Goal: Check status: Check status

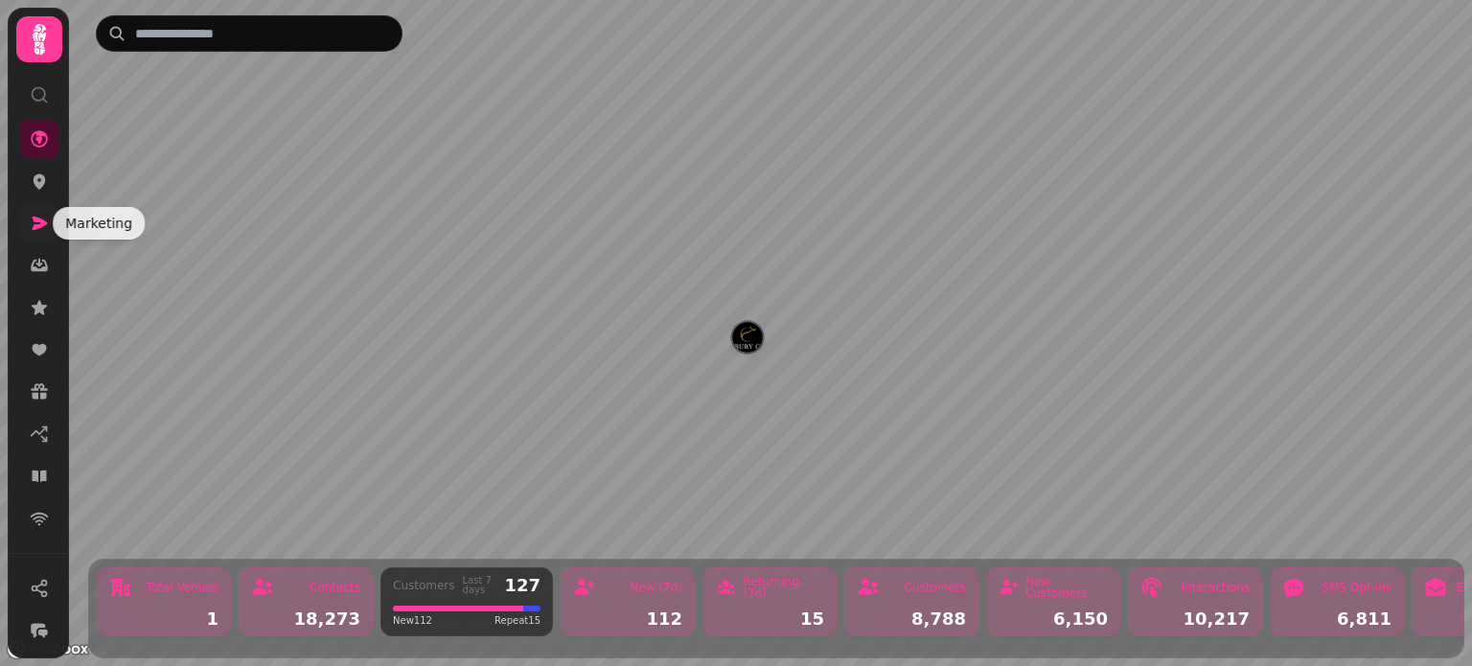
click at [37, 218] on icon at bounding box center [40, 223] width 15 height 13
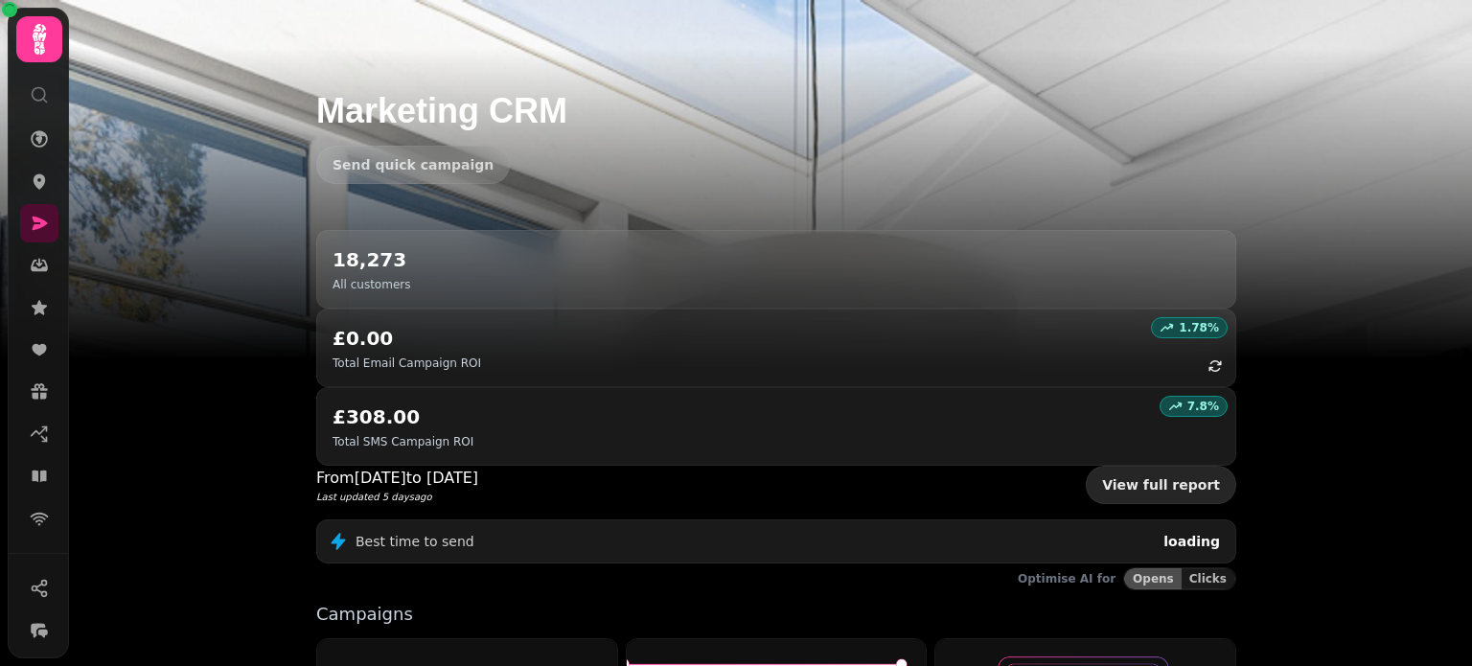
click at [1147, 466] on link "View full report" at bounding box center [1161, 485] width 150 height 38
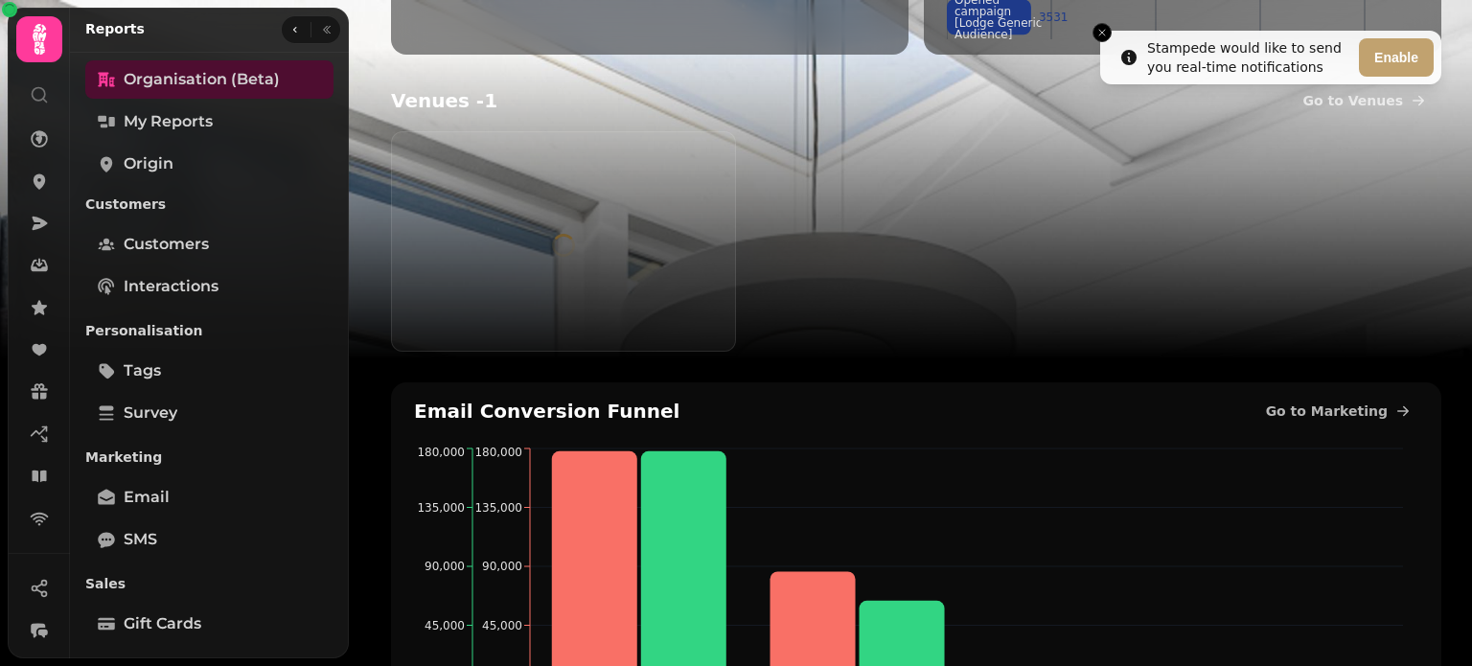
scroll to position [498, 0]
click at [185, 132] on span "My Reports" at bounding box center [168, 121] width 89 height 23
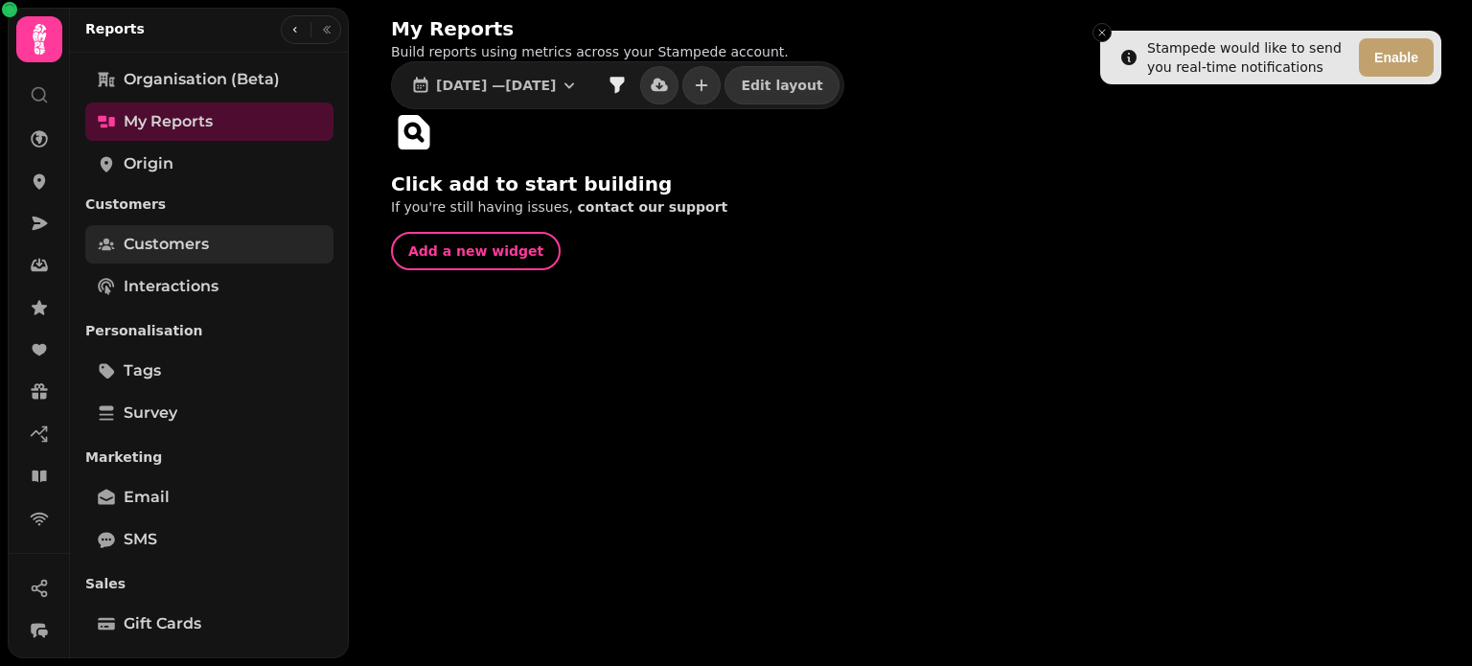
click at [169, 247] on span "Customers" at bounding box center [166, 244] width 85 height 23
select select "**"
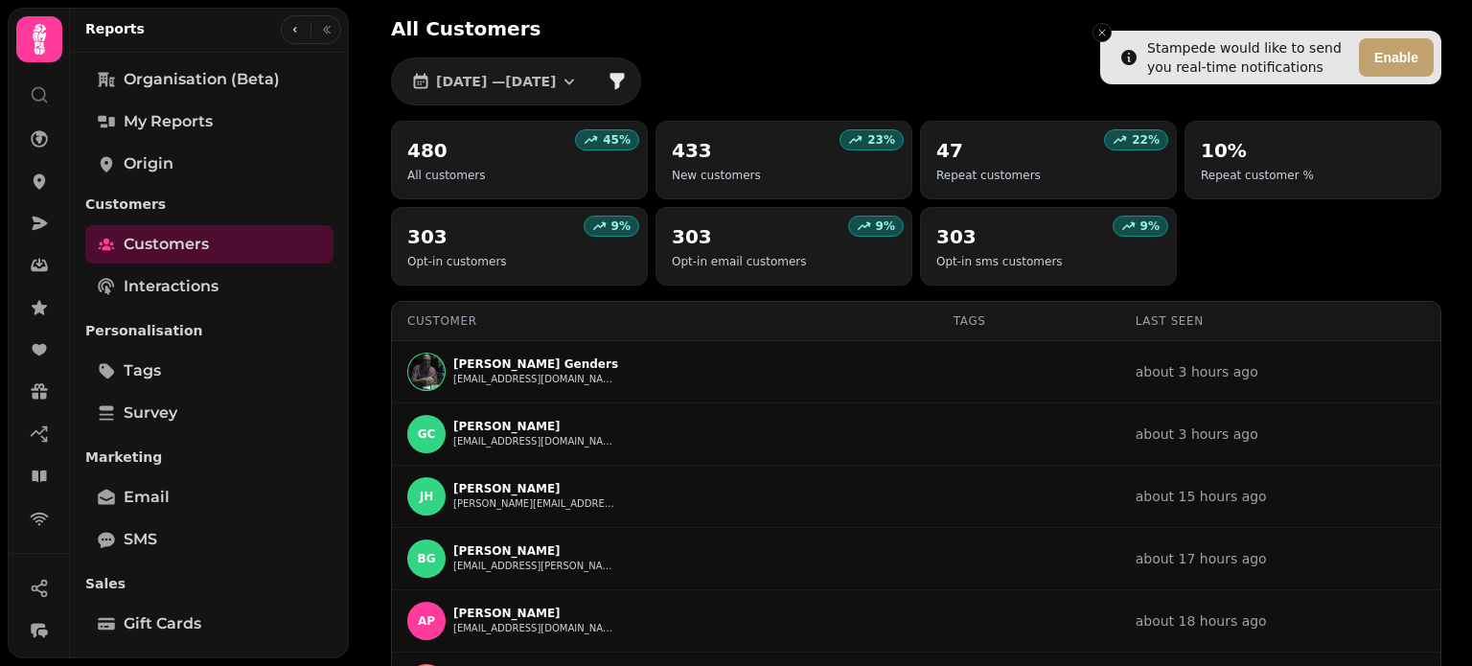
click at [1093, 22] on div "All Customers" at bounding box center [916, 28] width 1050 height 27
click at [176, 290] on span "Interactions" at bounding box center [171, 286] width 95 height 23
select select "**"
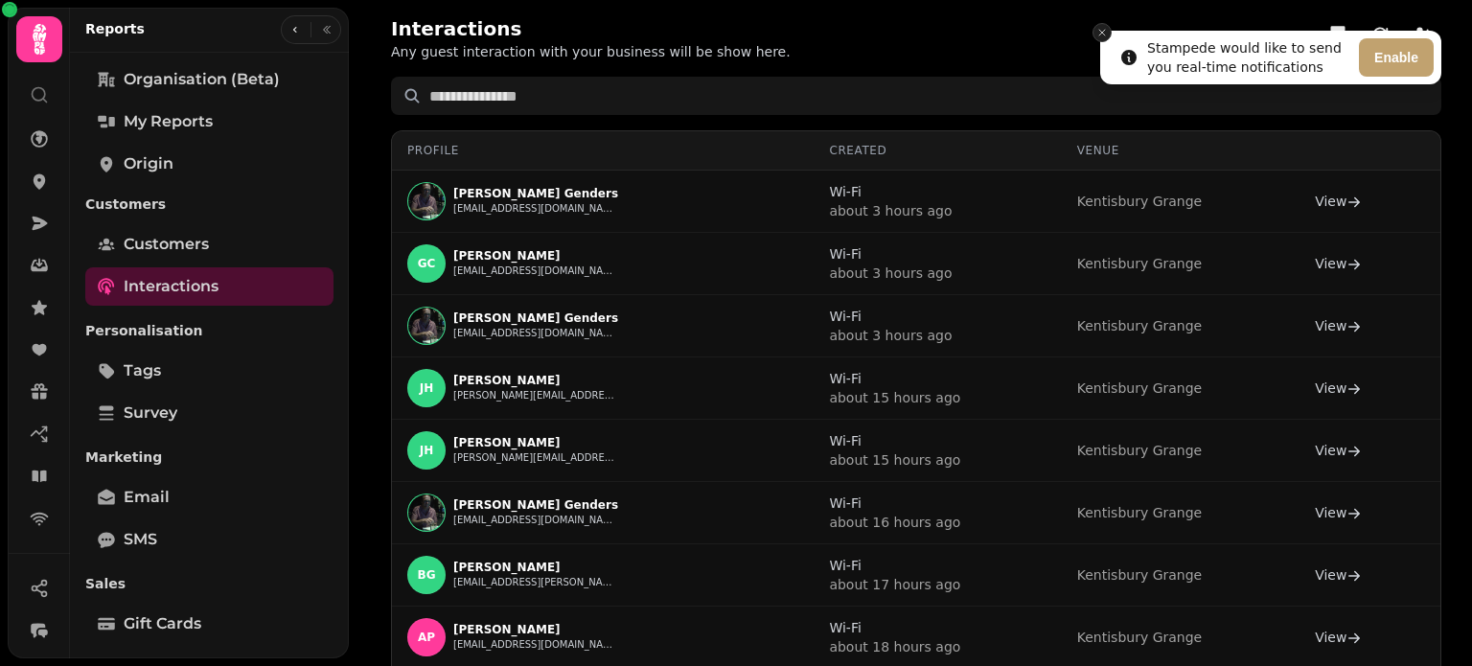
click at [1099, 30] on icon "Close toast" at bounding box center [1101, 32] width 11 height 11
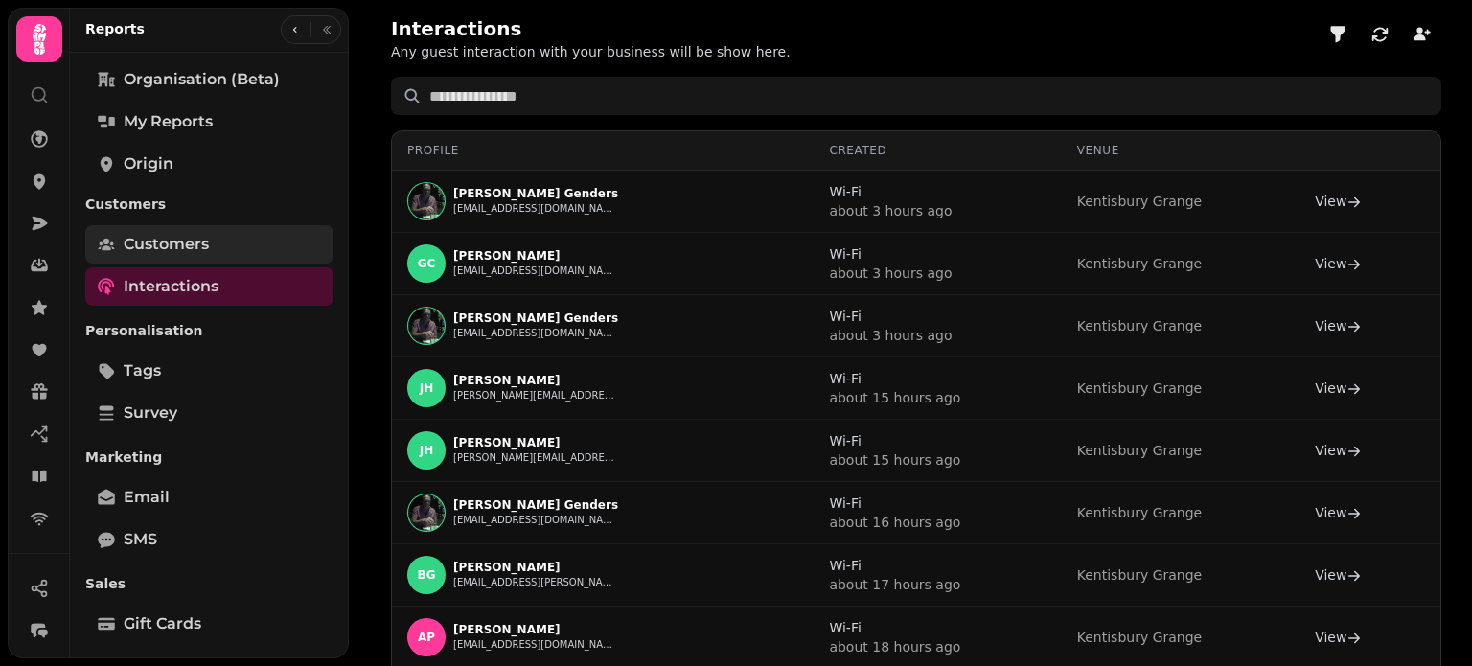
click at [187, 236] on span "Customers" at bounding box center [166, 244] width 85 height 23
select select "**"
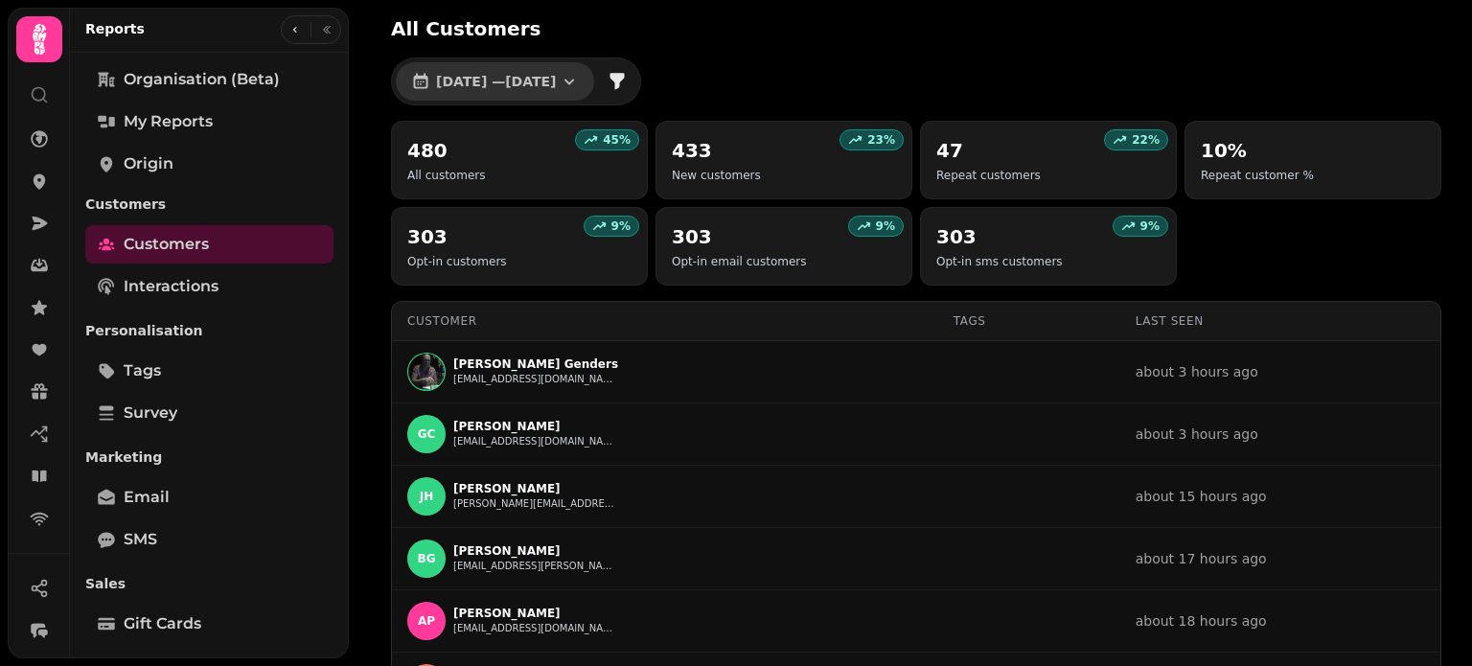
click at [556, 85] on span "[DATE] — [DATE]" at bounding box center [496, 81] width 120 height 13
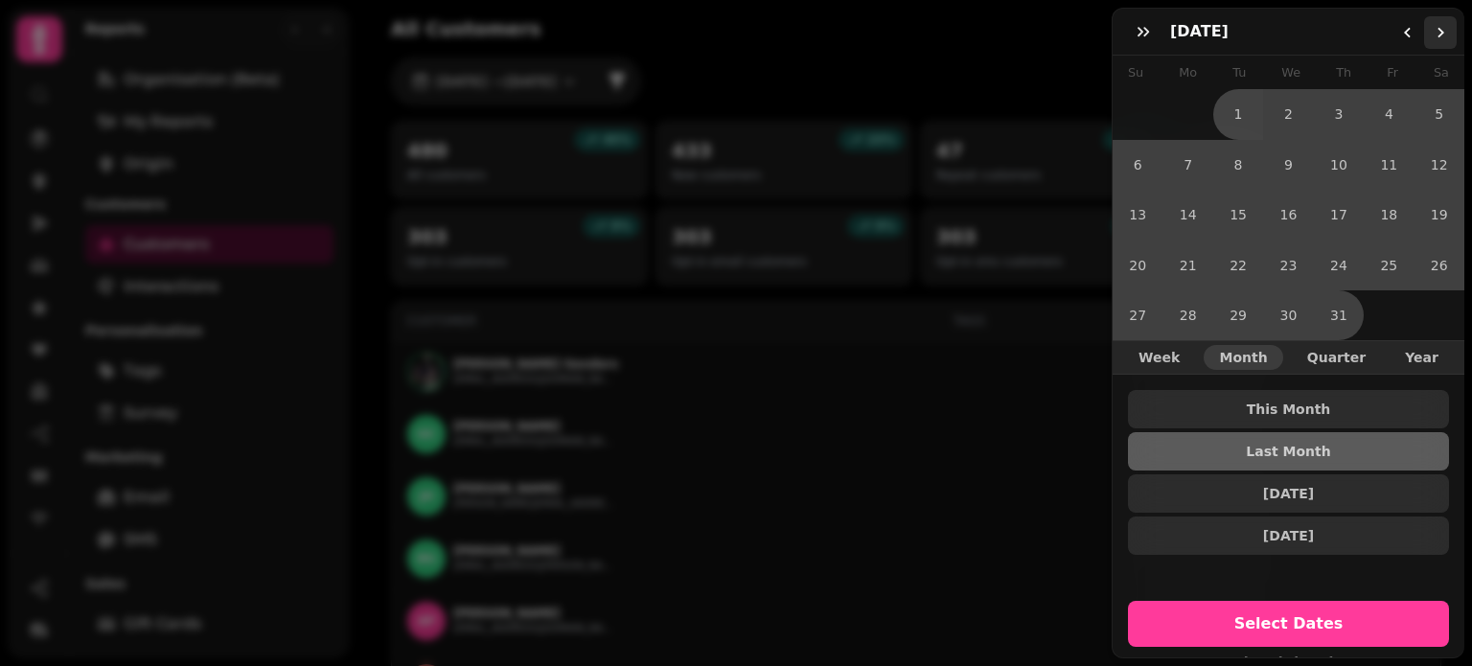
click at [1440, 26] on icon "Go to the Next Month" at bounding box center [1439, 32] width 15 height 15
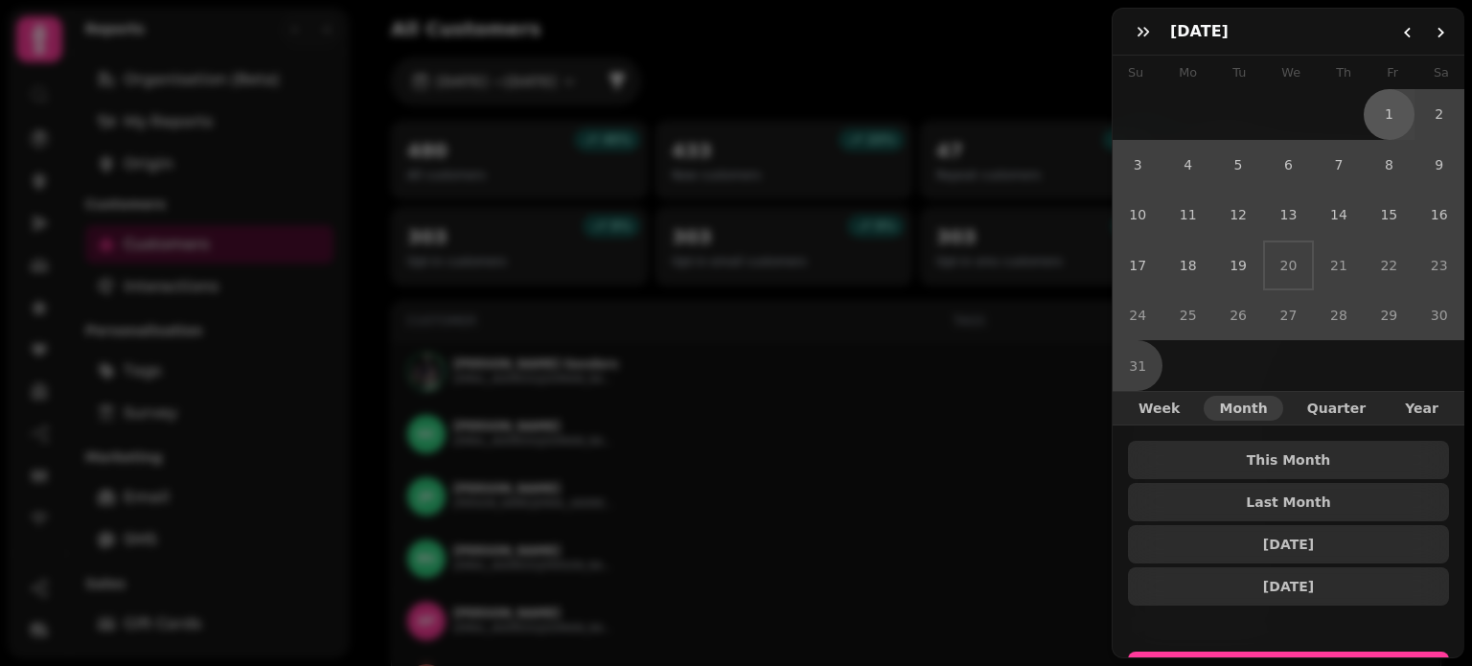
click at [1372, 109] on button "1" at bounding box center [1388, 114] width 50 height 50
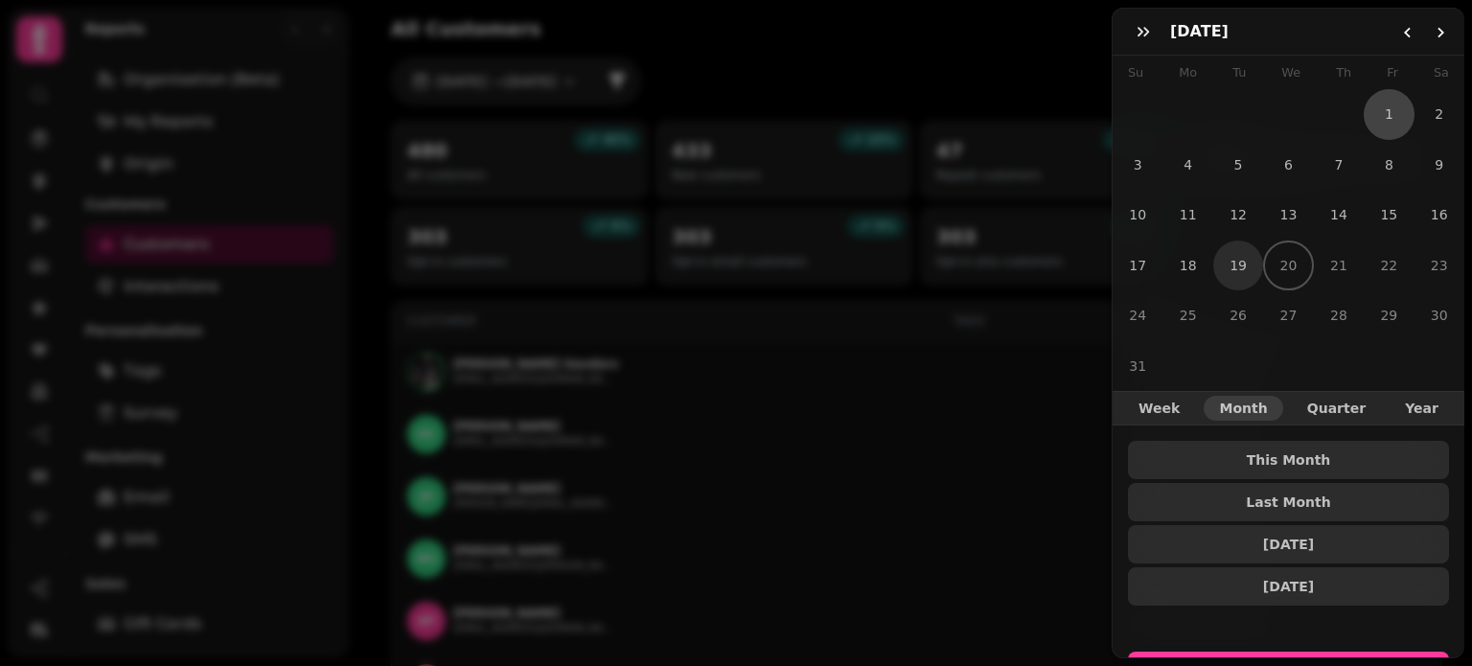
click at [1232, 249] on button "19" at bounding box center [1238, 265] width 50 height 50
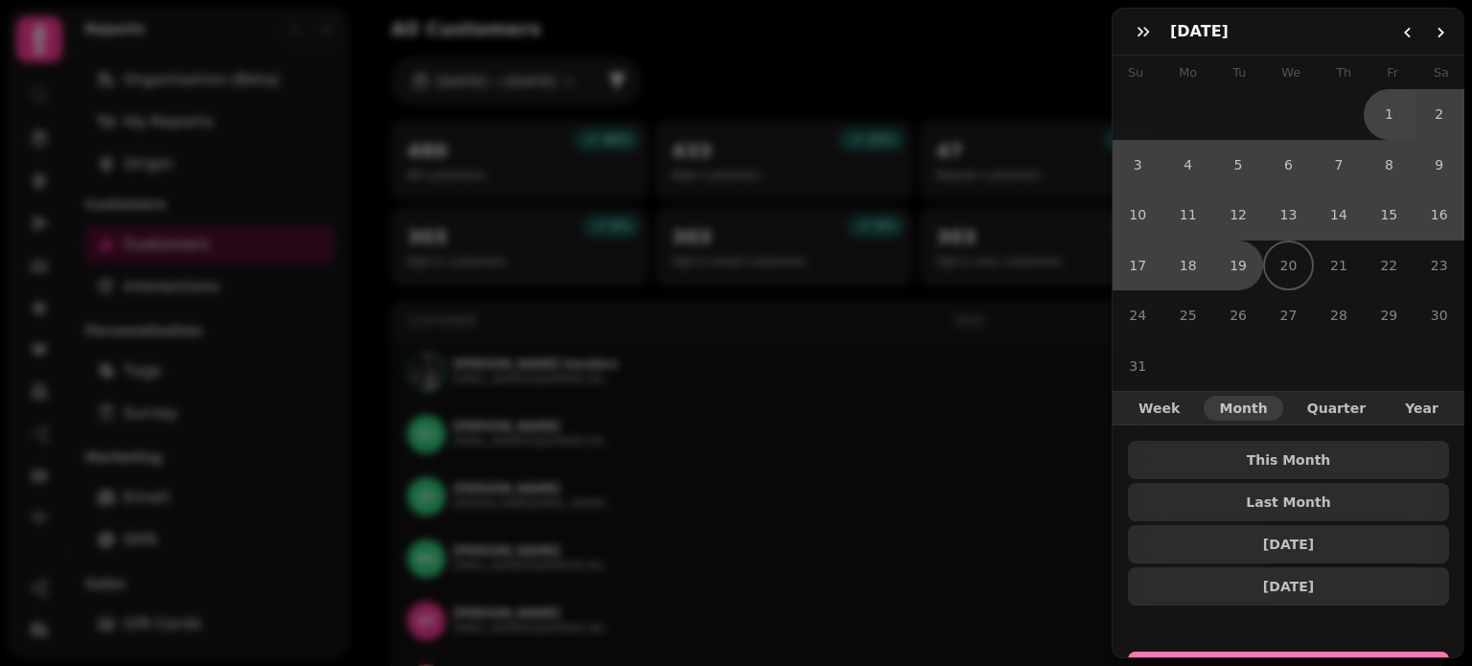
click at [1292, 652] on button "Select Dates" at bounding box center [1288, 675] width 321 height 46
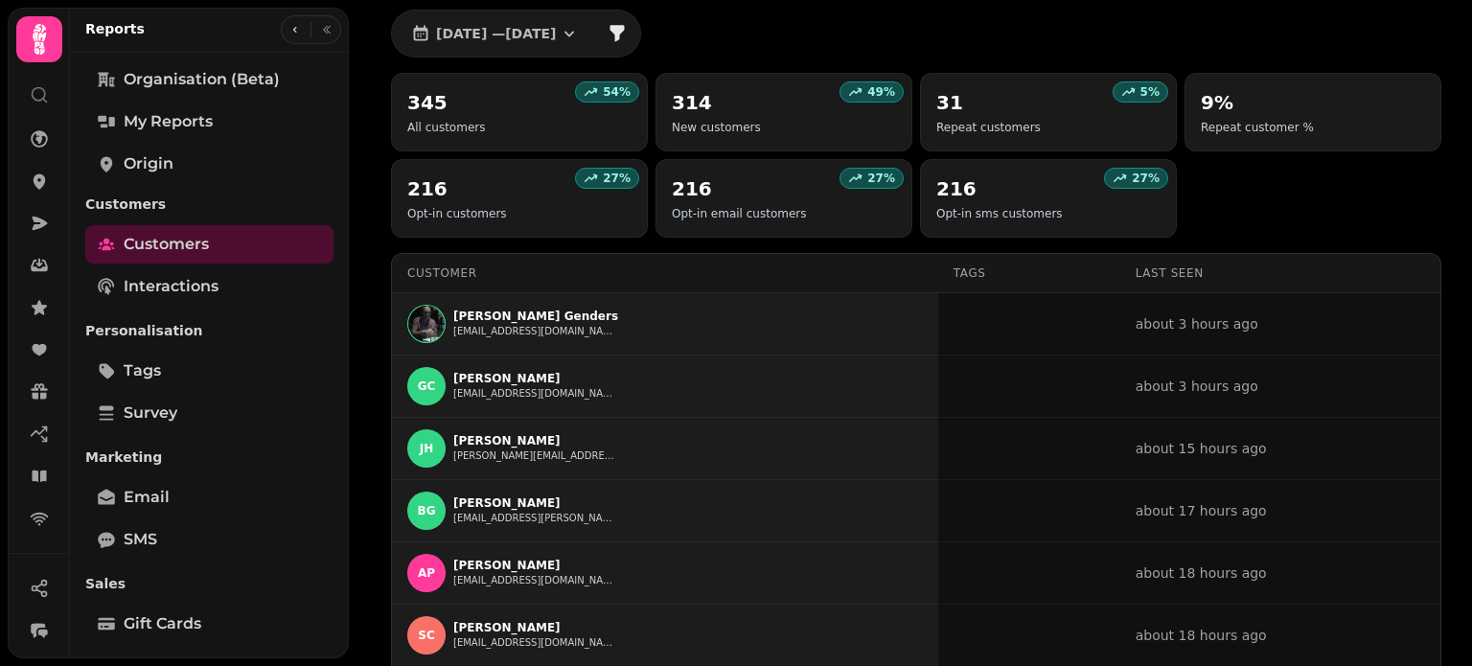
scroll to position [54, 0]
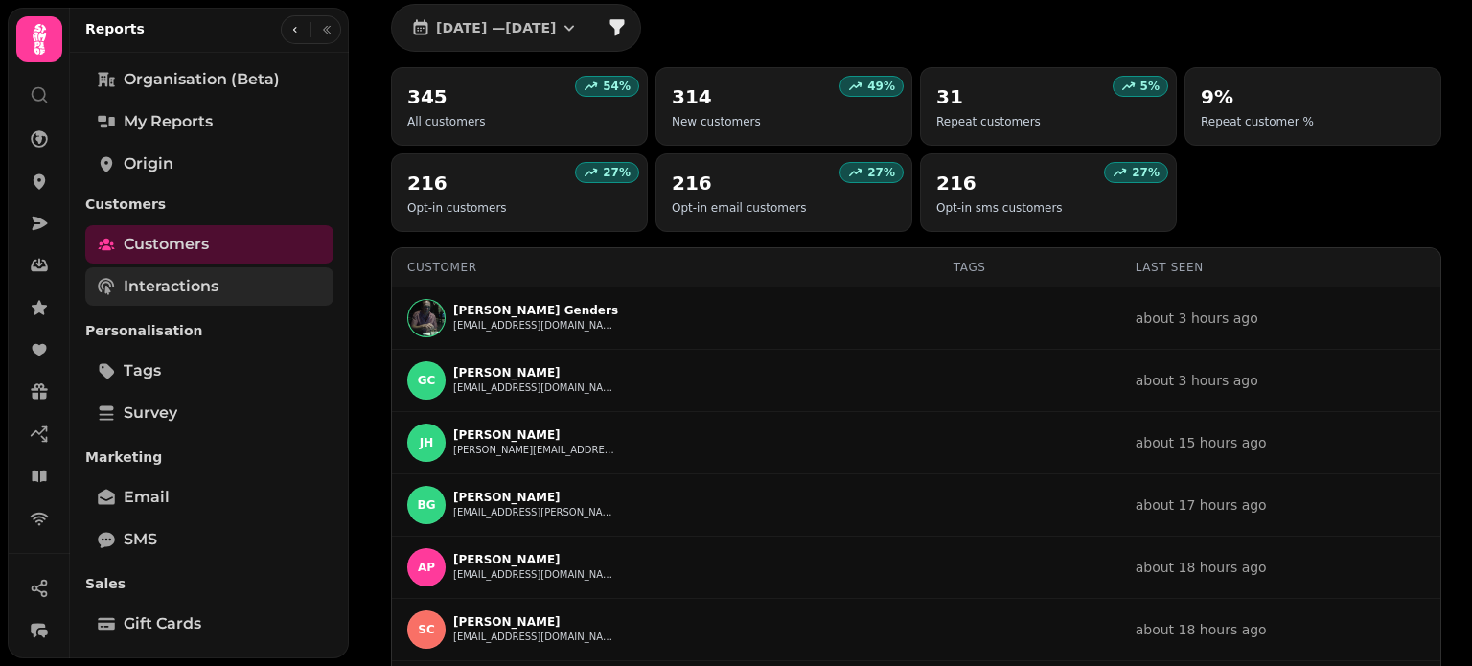
click at [174, 283] on span "Interactions" at bounding box center [171, 286] width 95 height 23
select select "**"
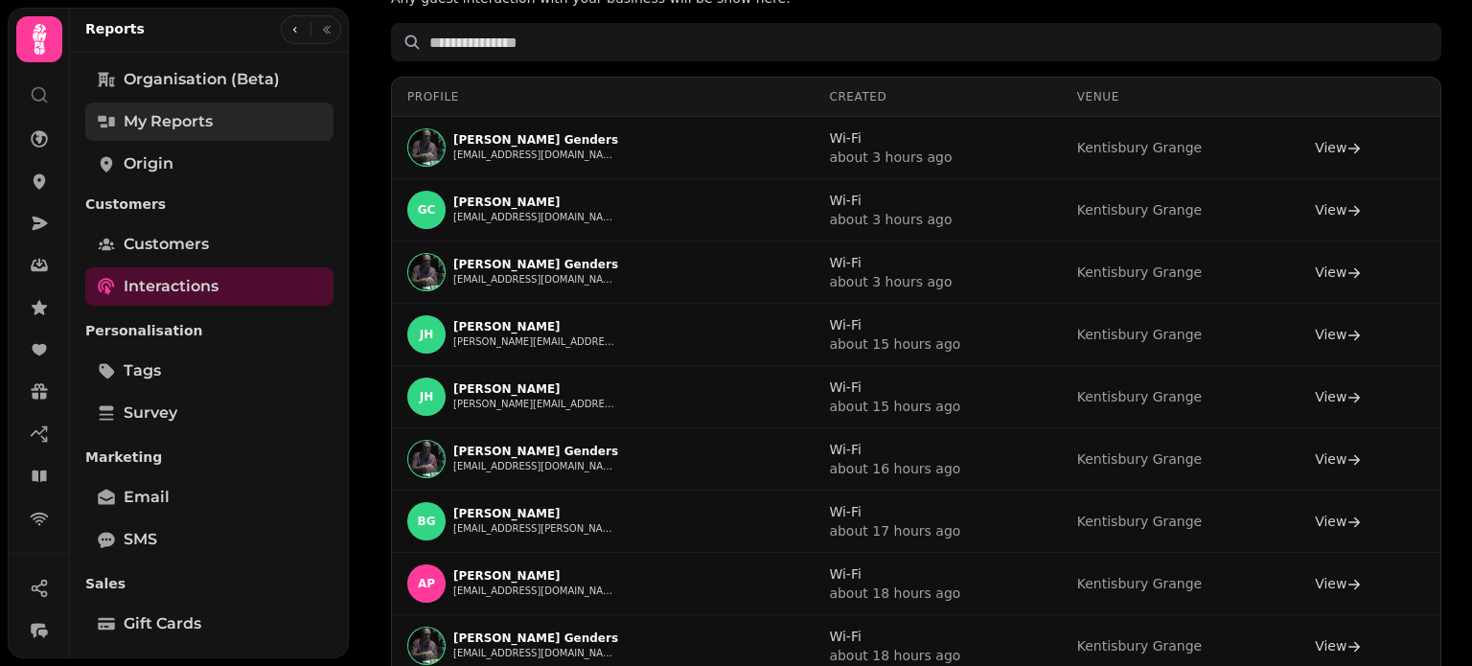
click at [172, 126] on span "My Reports" at bounding box center [168, 121] width 89 height 23
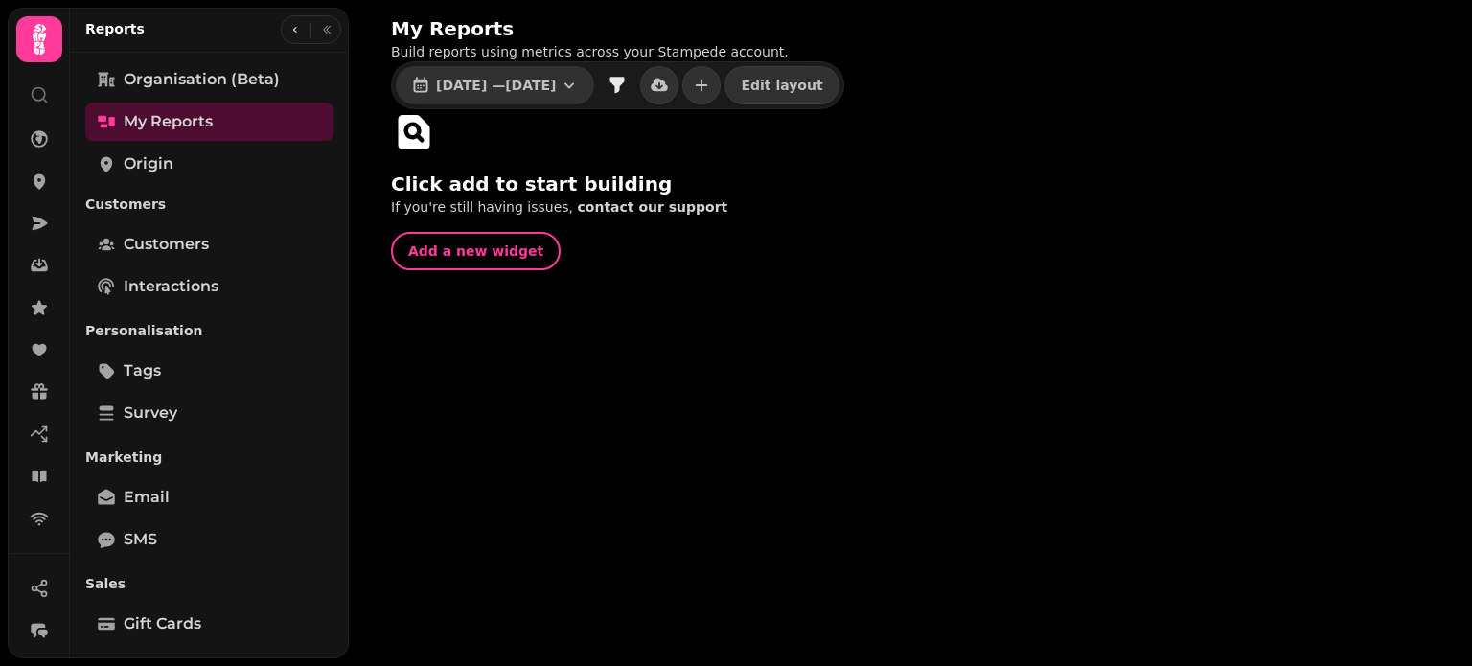
click at [579, 78] on icon "button" at bounding box center [569, 85] width 19 height 19
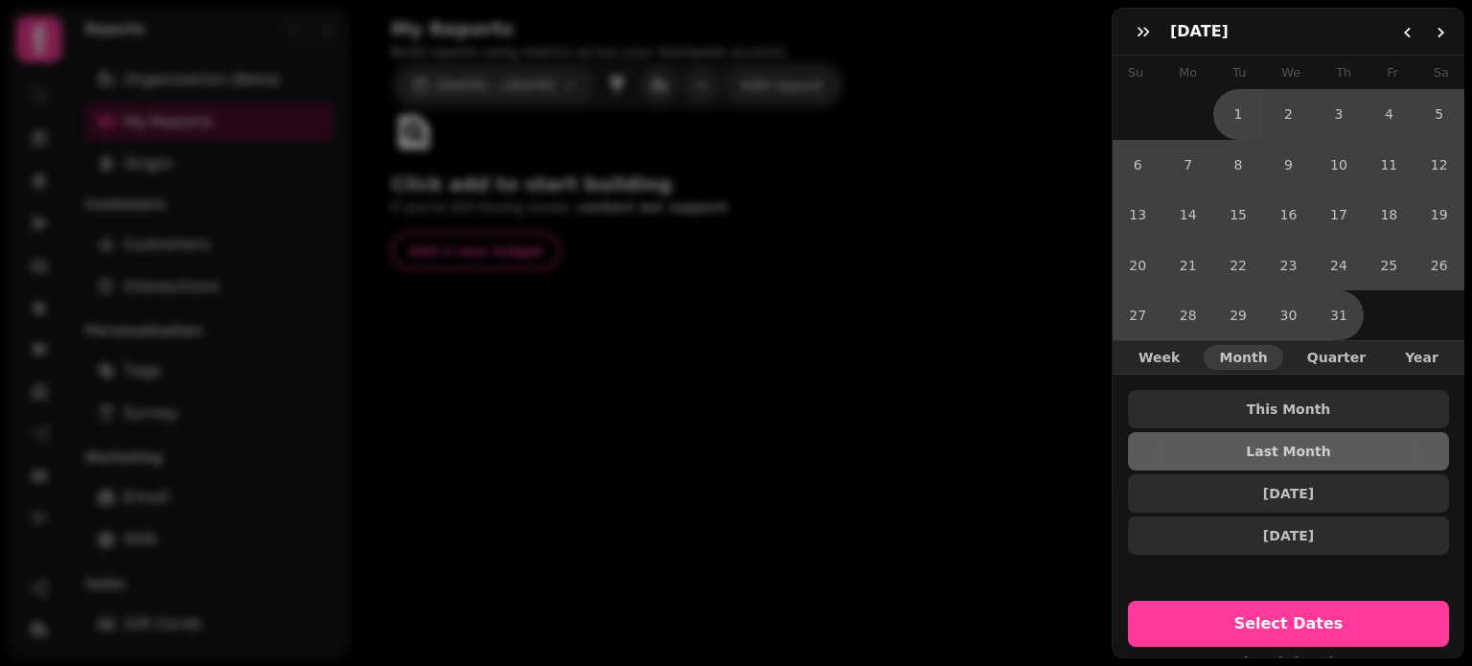
click at [609, 78] on div "July [DATE] Mo Tu We Th Fr Sa 1 2 3 4 5 6 7 8 9 10 11 12 13 14 15 16 17 18 19 2…" at bounding box center [736, 348] width 1472 height 635
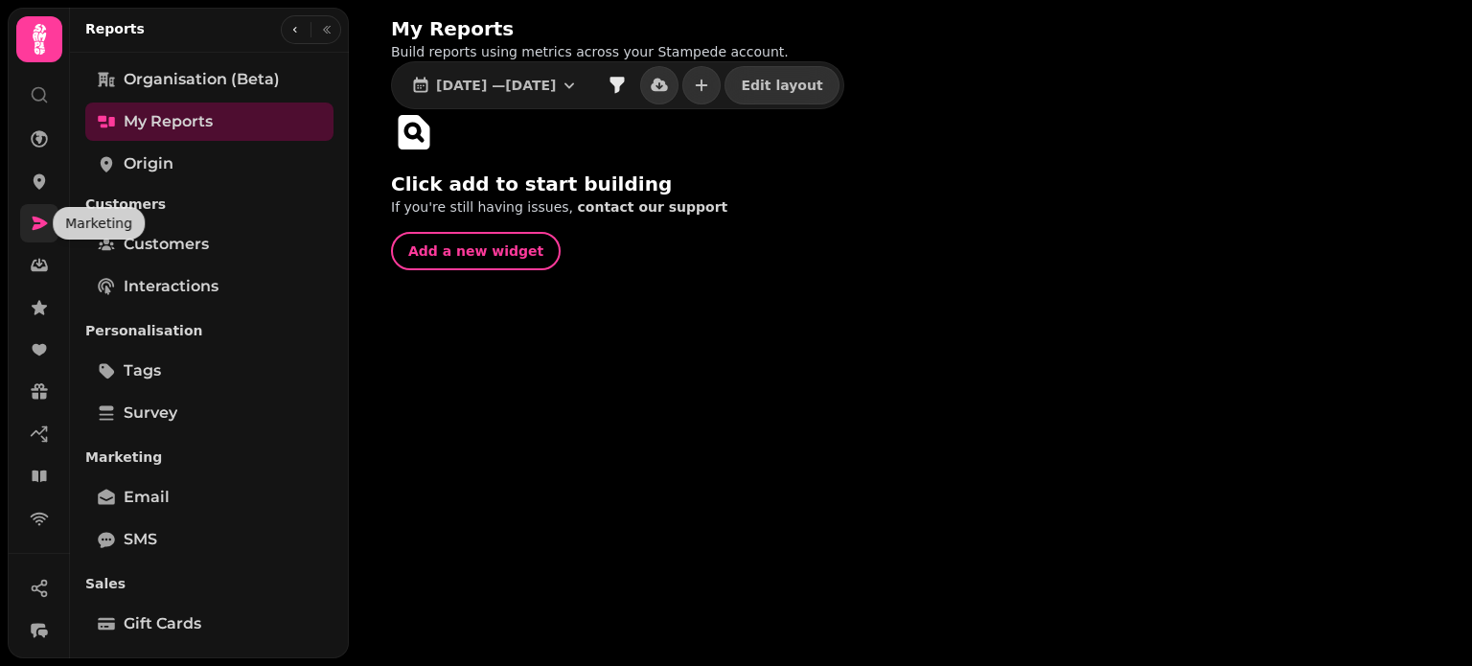
click at [38, 223] on icon at bounding box center [39, 223] width 19 height 19
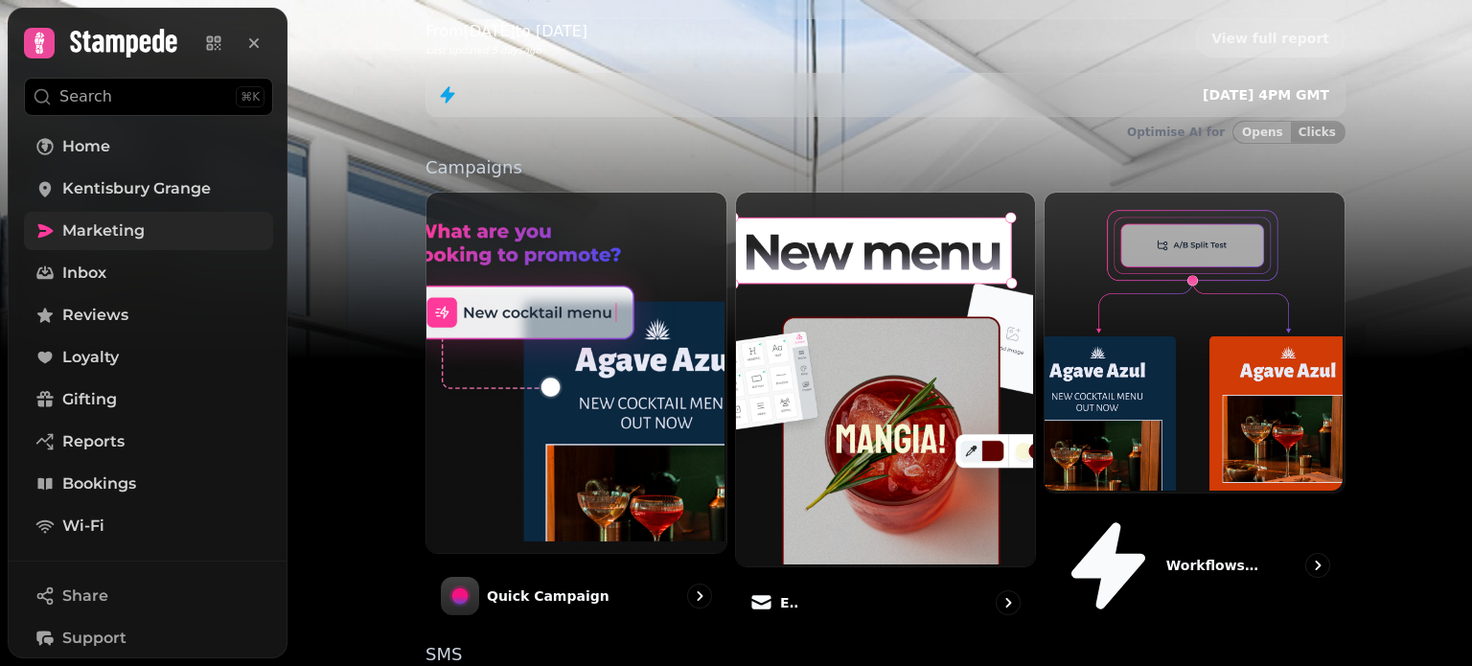
scroll to position [527, 0]
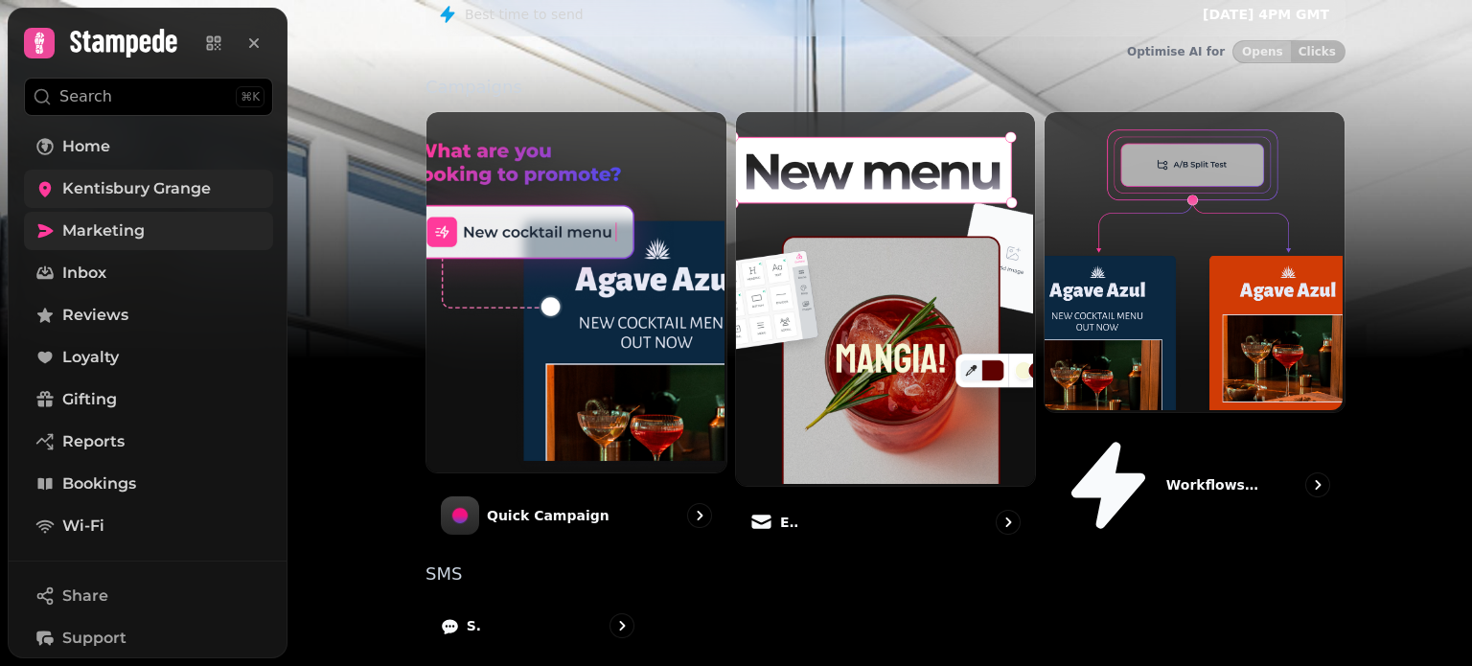
click at [115, 195] on span "Kentisbury Grange" at bounding box center [136, 188] width 149 height 23
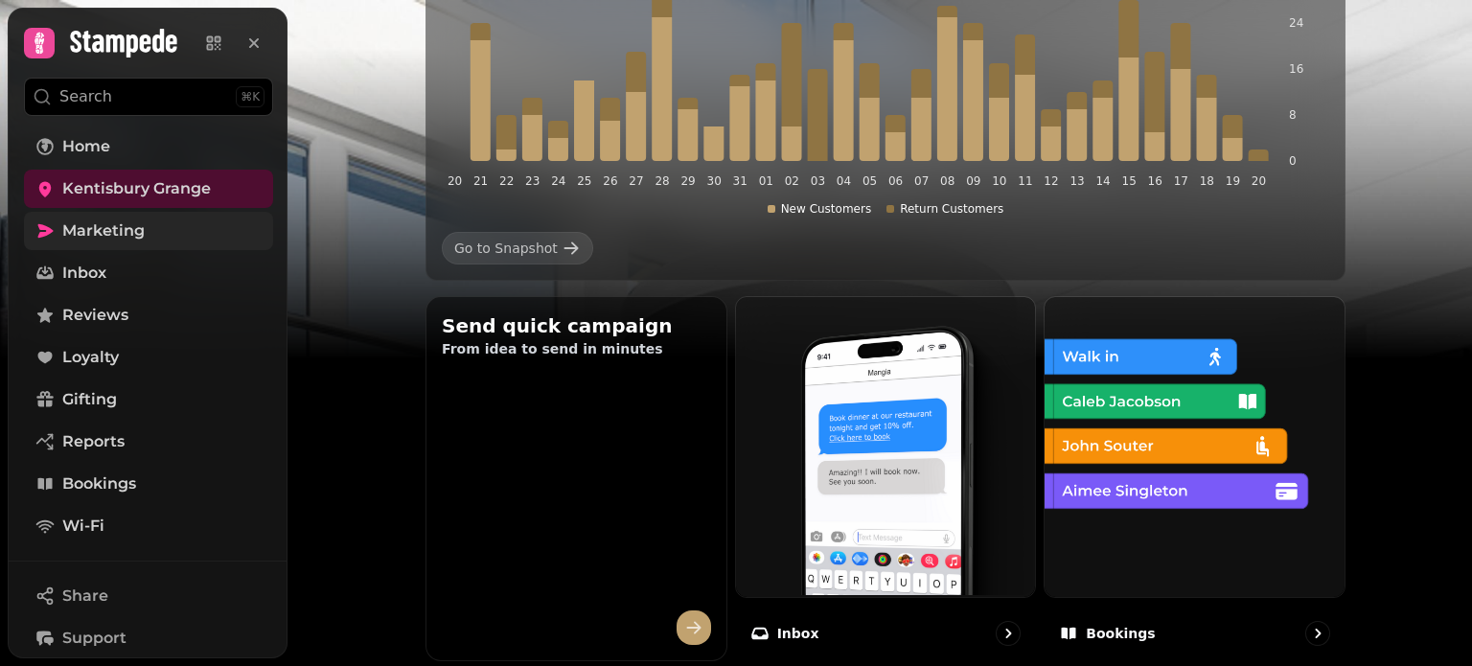
scroll to position [420, 0]
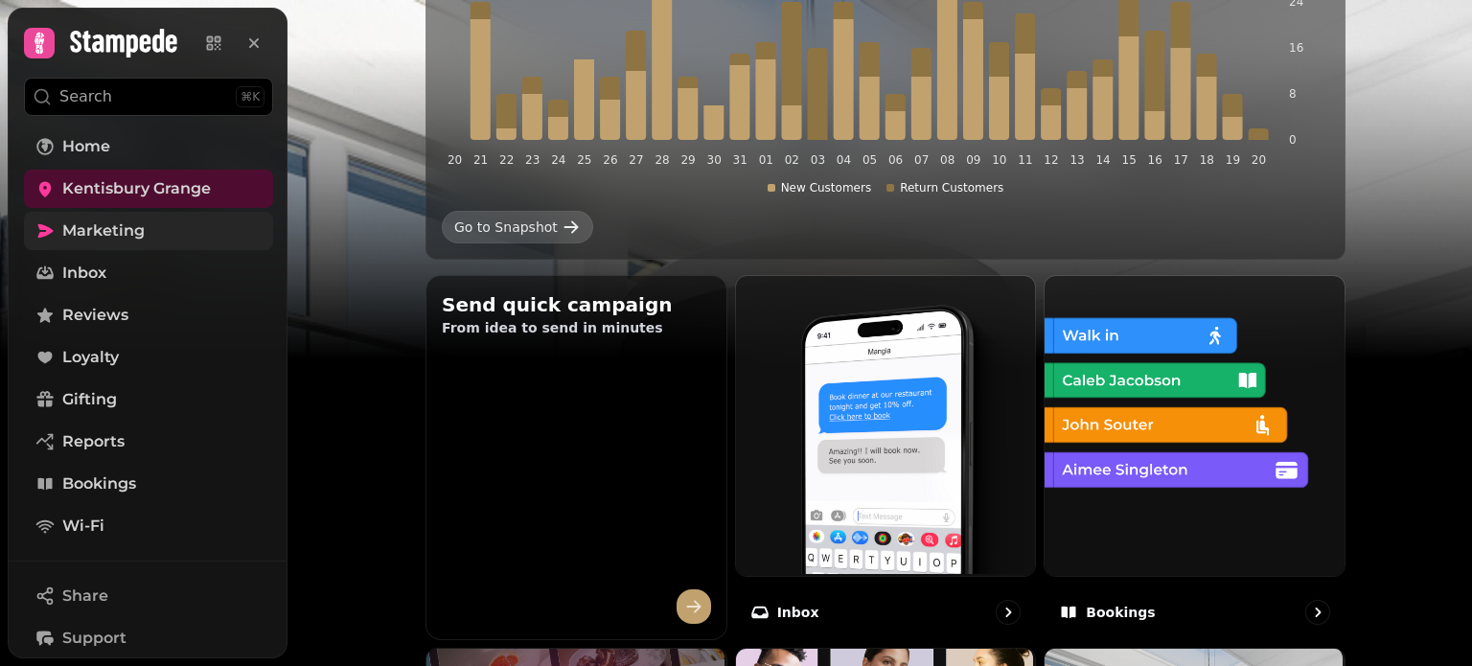
click at [535, 218] on div "Go to Snapshot" at bounding box center [505, 227] width 103 height 19
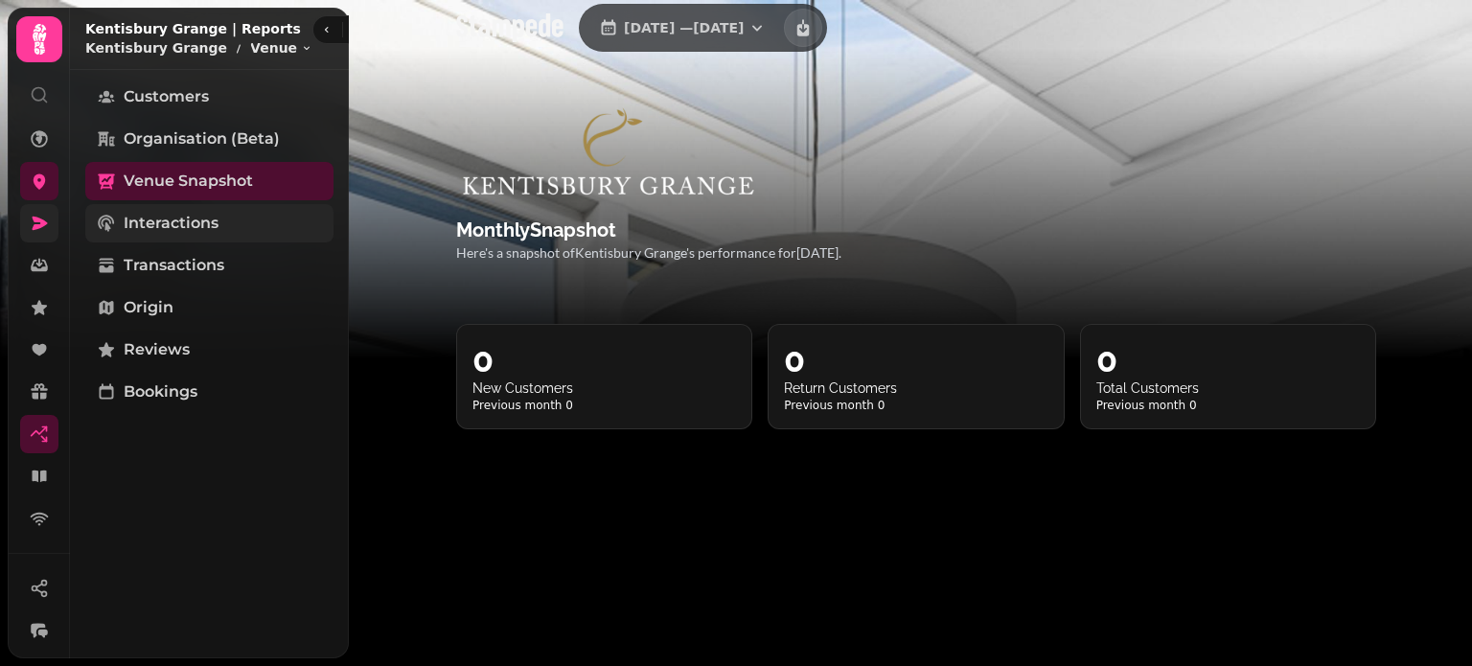
click at [207, 218] on span "Interactions" at bounding box center [171, 223] width 95 height 23
select select "**"
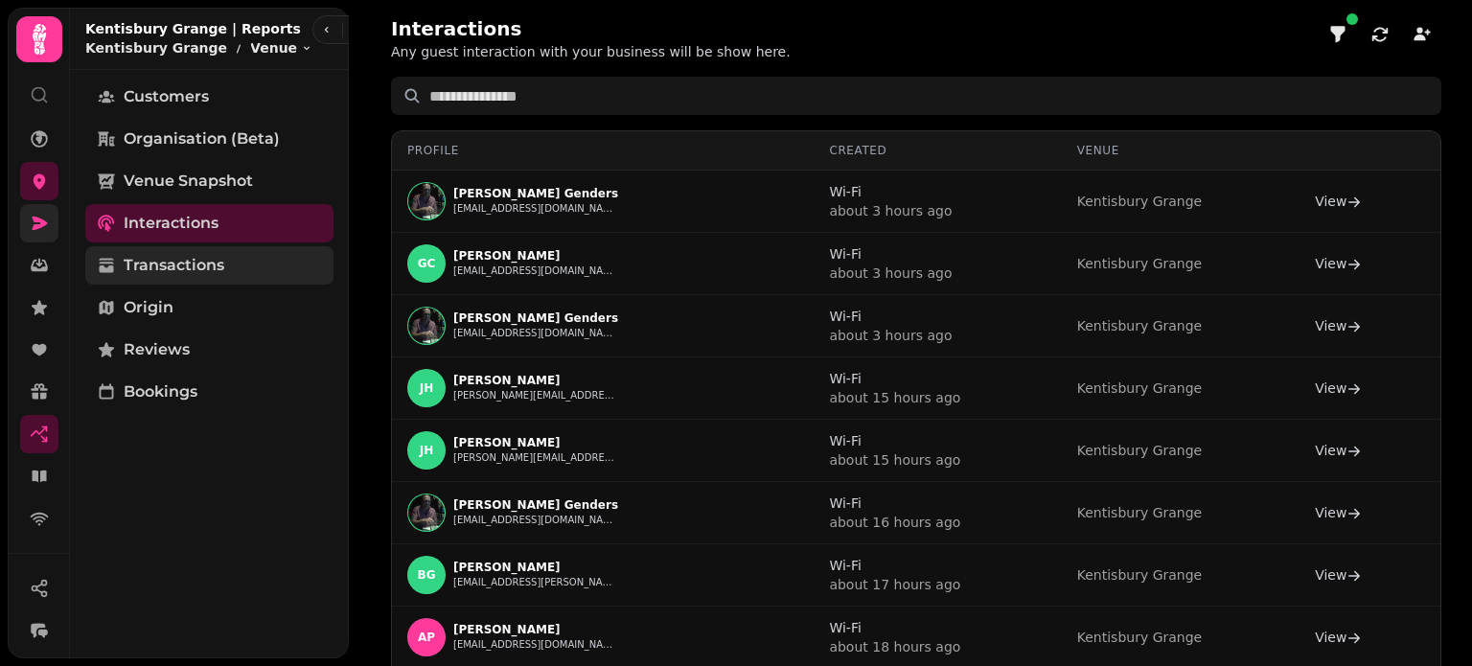
click at [203, 248] on link "Transactions" at bounding box center [209, 265] width 248 height 38
select select "**"
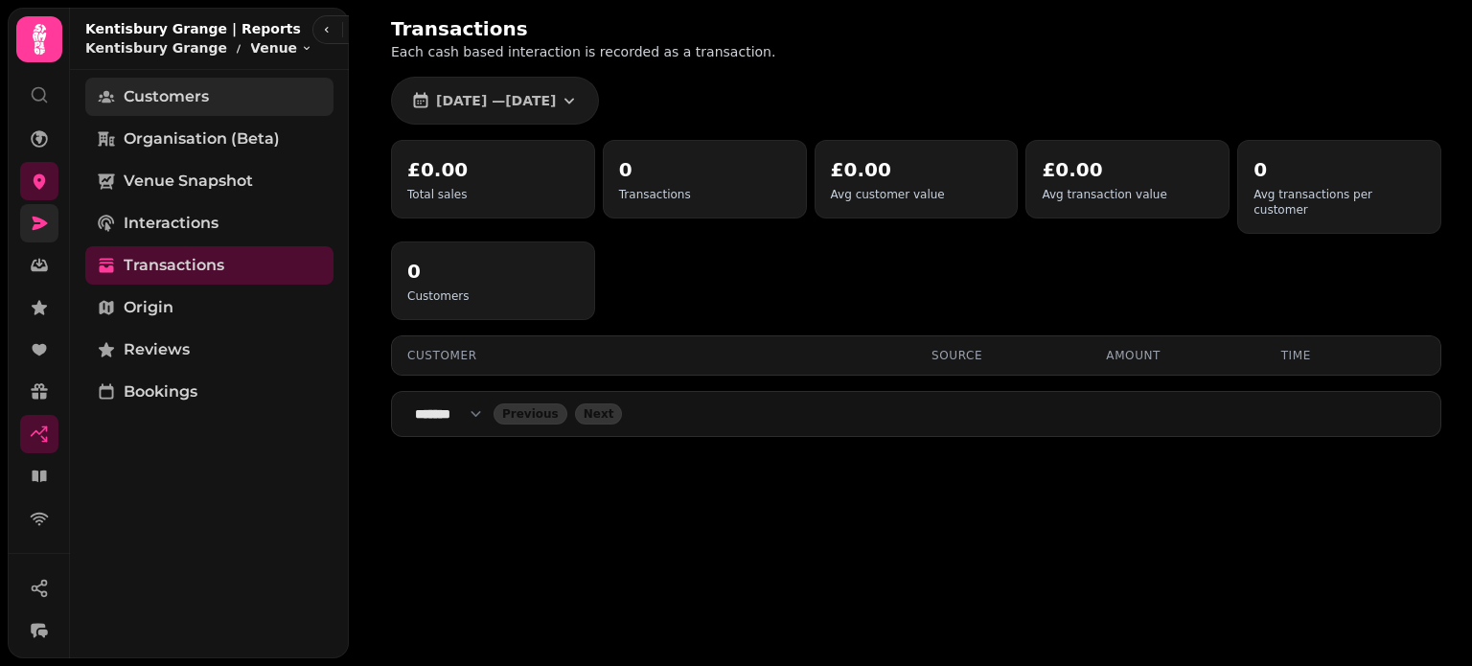
click at [164, 103] on span "Customers" at bounding box center [166, 96] width 85 height 23
select select "**"
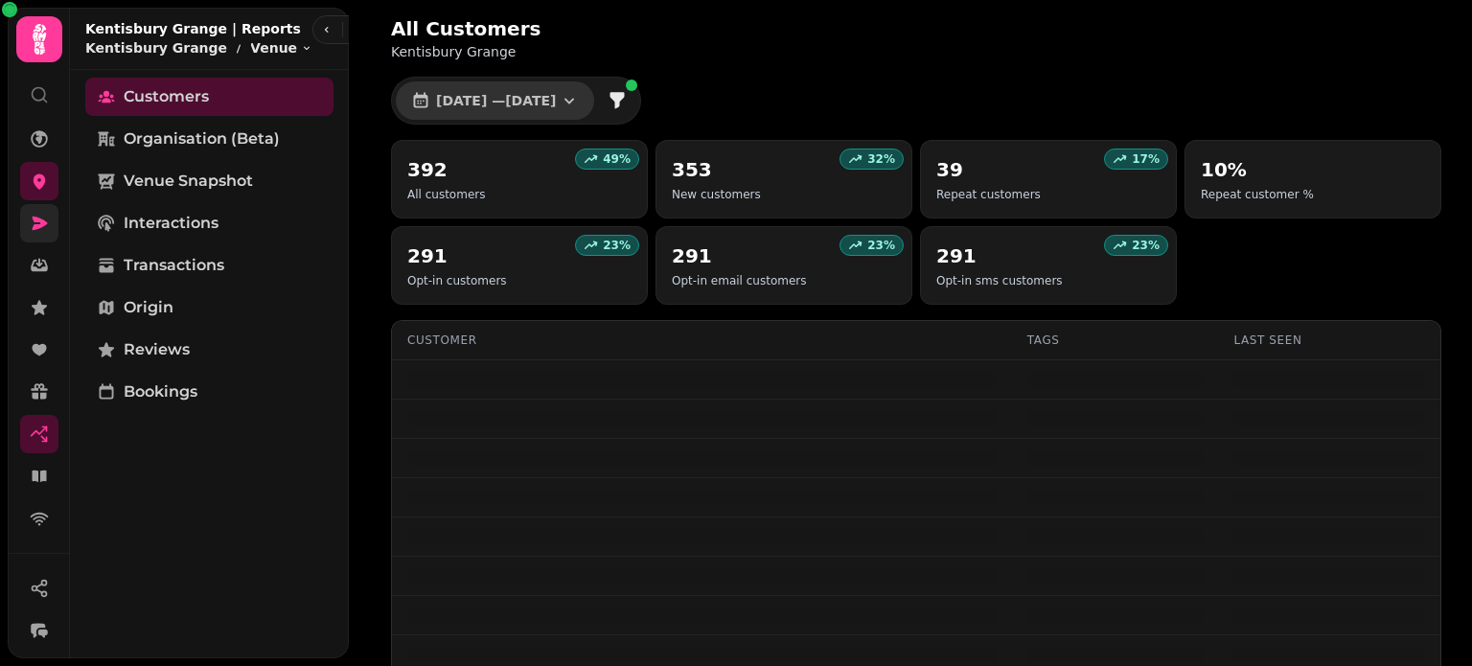
click at [579, 97] on icon "button" at bounding box center [569, 100] width 19 height 19
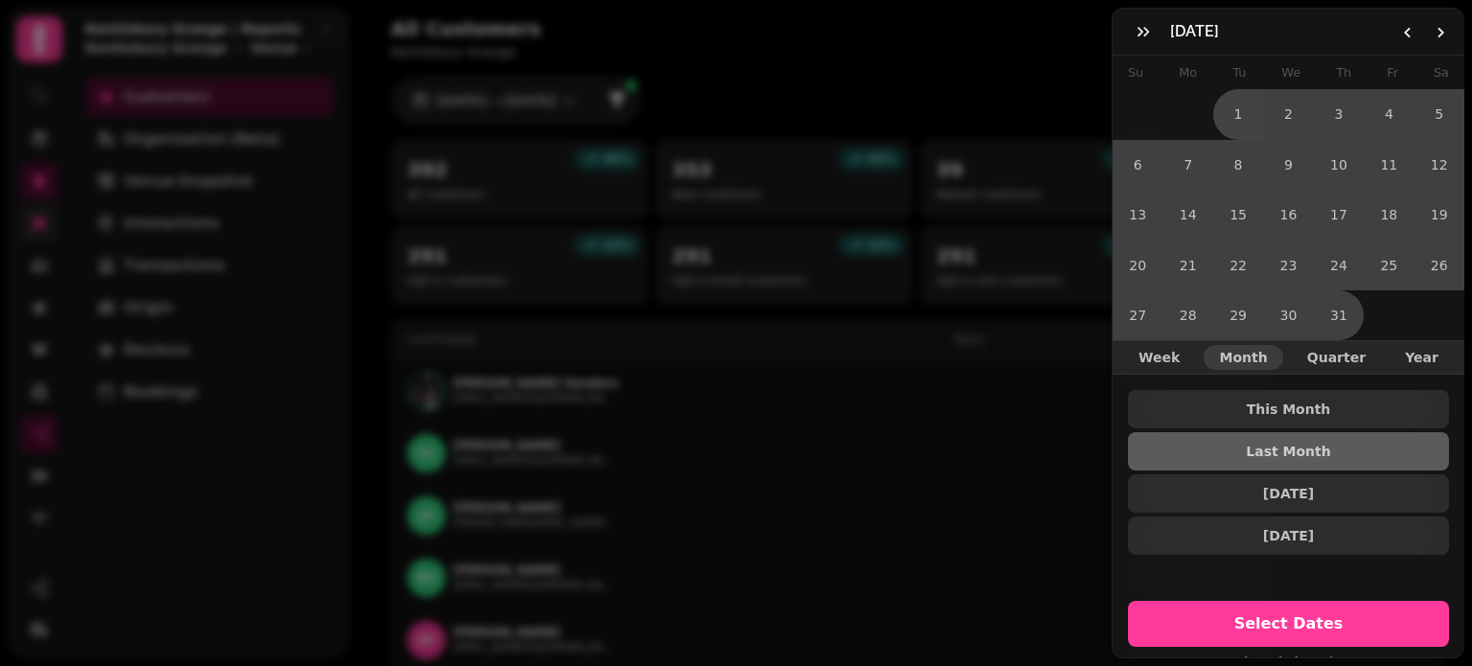
click at [341, 181] on div "July [DATE] Mo Tu We Th Fr Sa 1 2 3 4 5 6 7 8 9 10 11 12 13 14 15 16 17 18 19 2…" at bounding box center [736, 348] width 1472 height 635
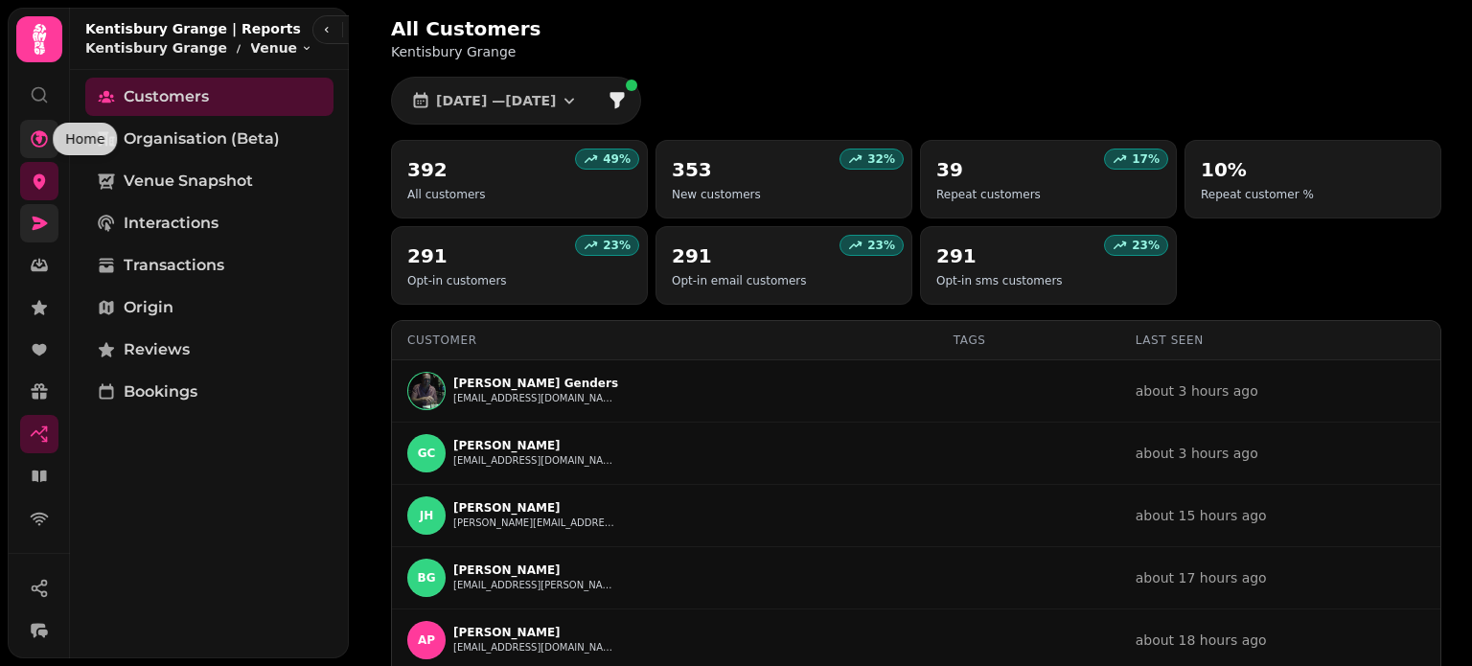
click at [40, 142] on icon at bounding box center [39, 138] width 19 height 19
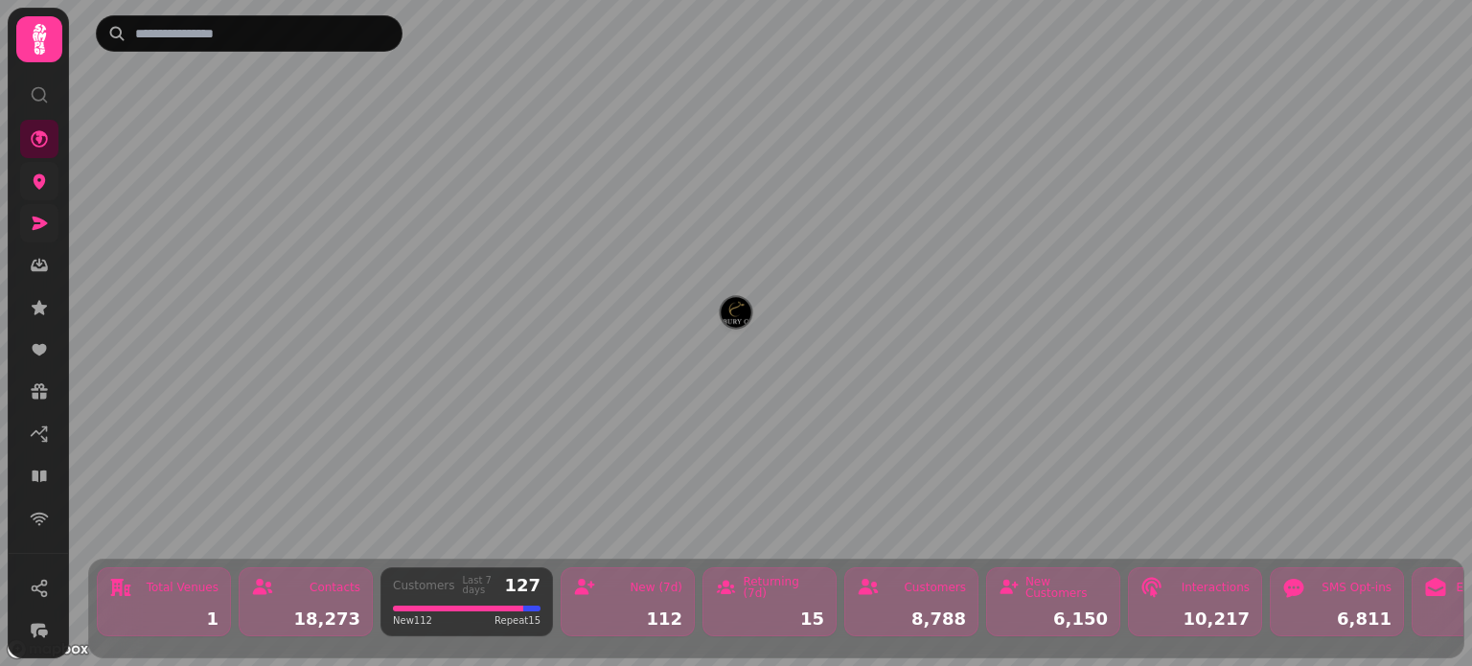
click at [38, 194] on link at bounding box center [39, 181] width 38 height 38
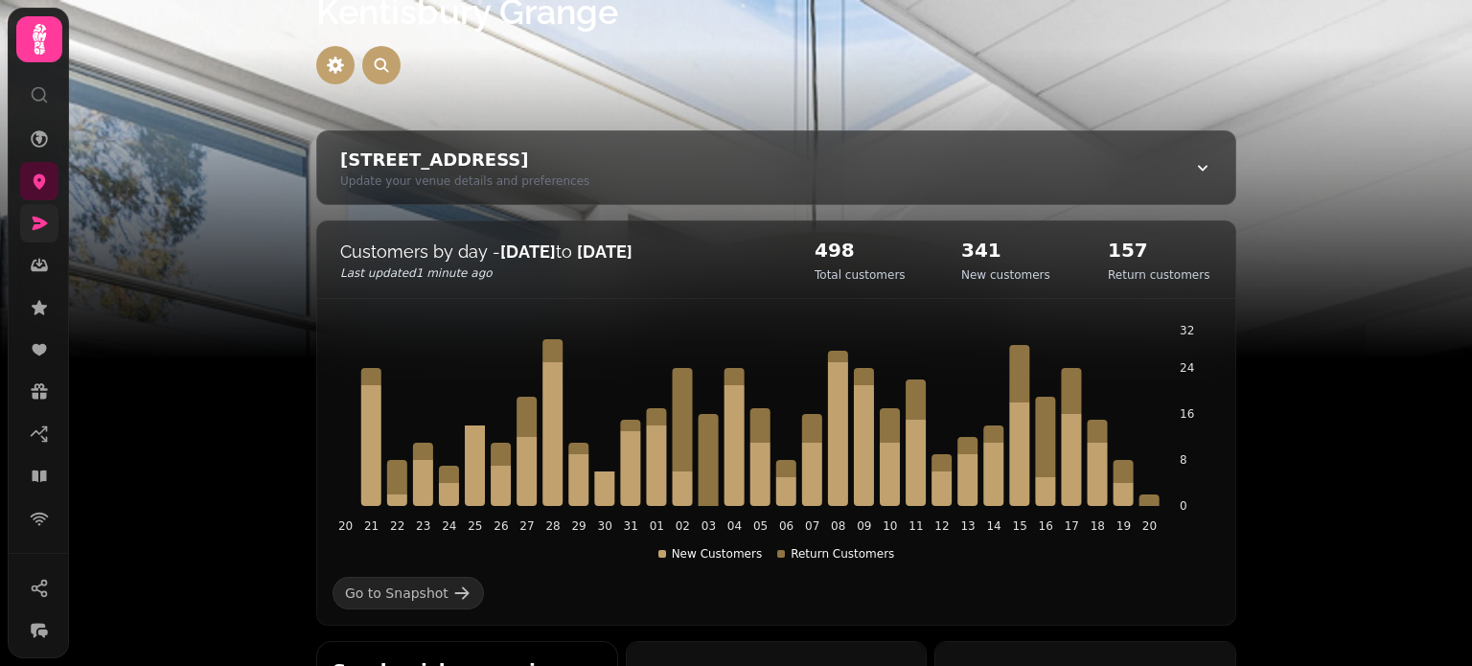
scroll to position [57, 0]
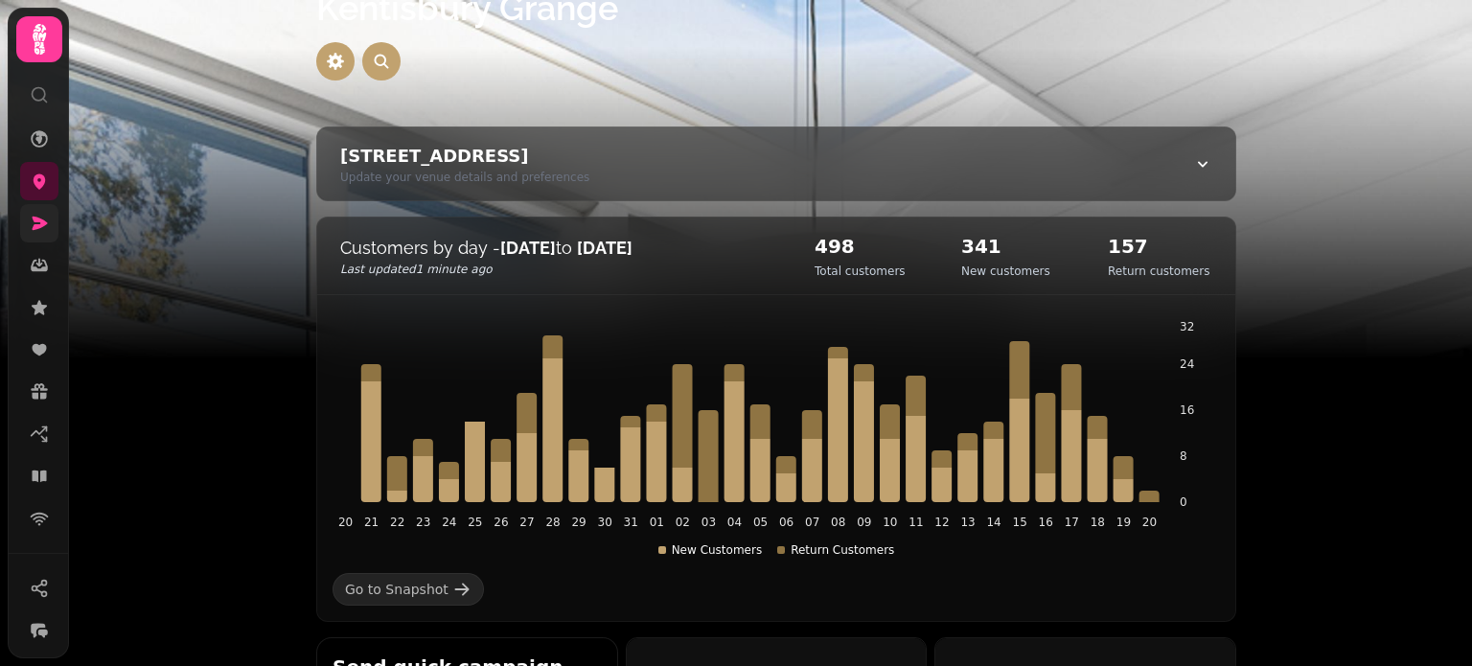
click at [1193, 166] on icon at bounding box center [1202, 163] width 19 height 19
select select "**********"
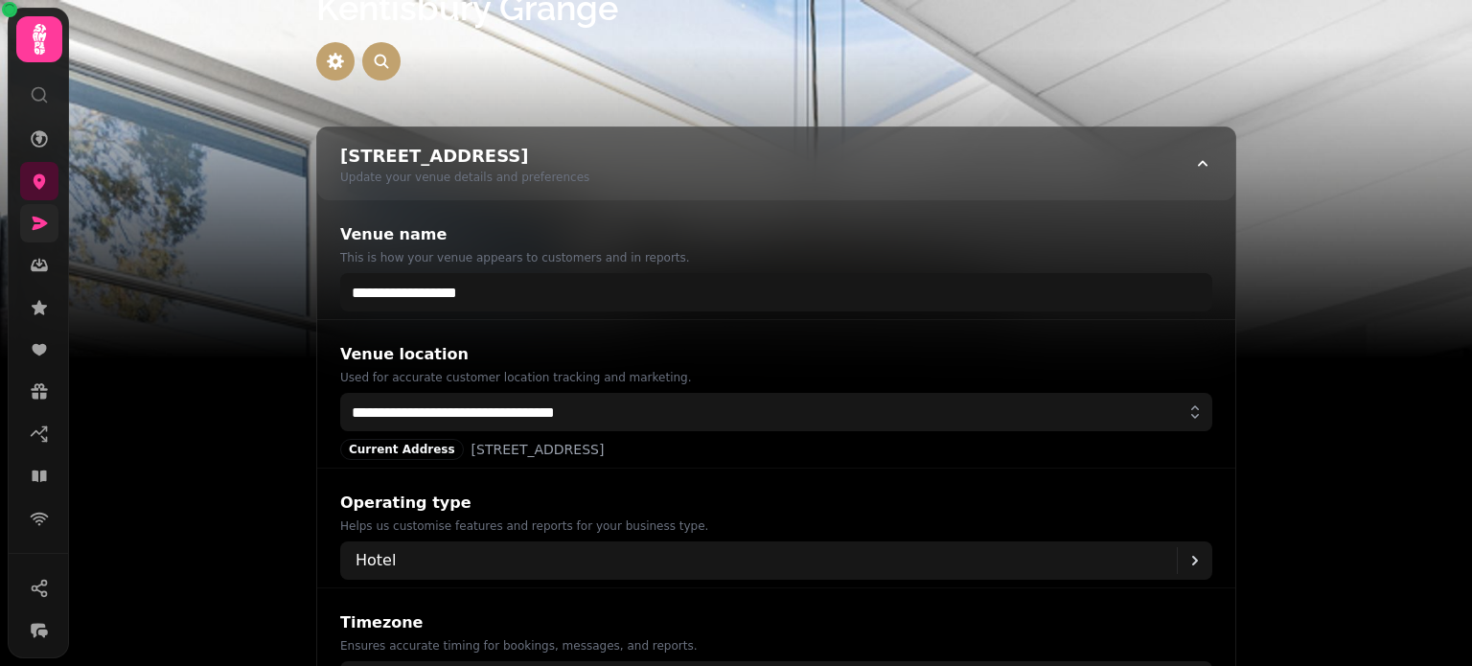
click at [1193, 166] on icon at bounding box center [1202, 163] width 19 height 19
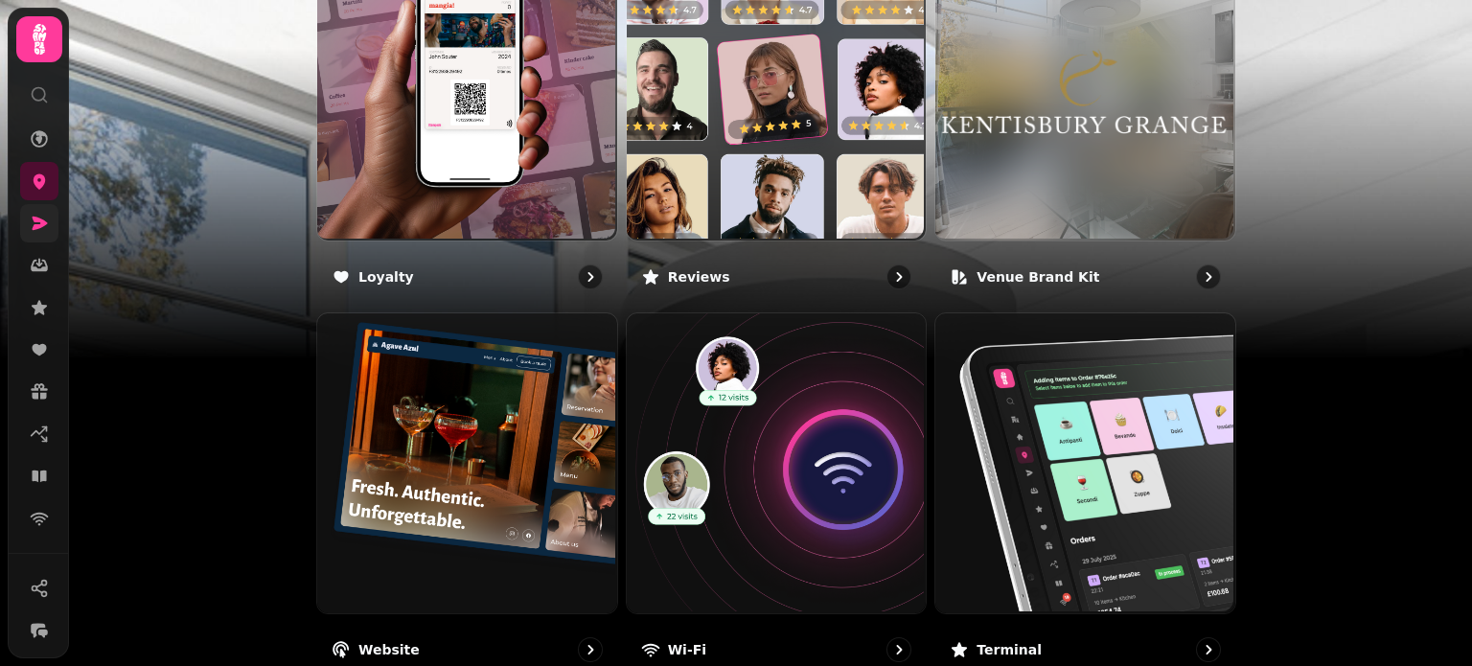
scroll to position [1276, 0]
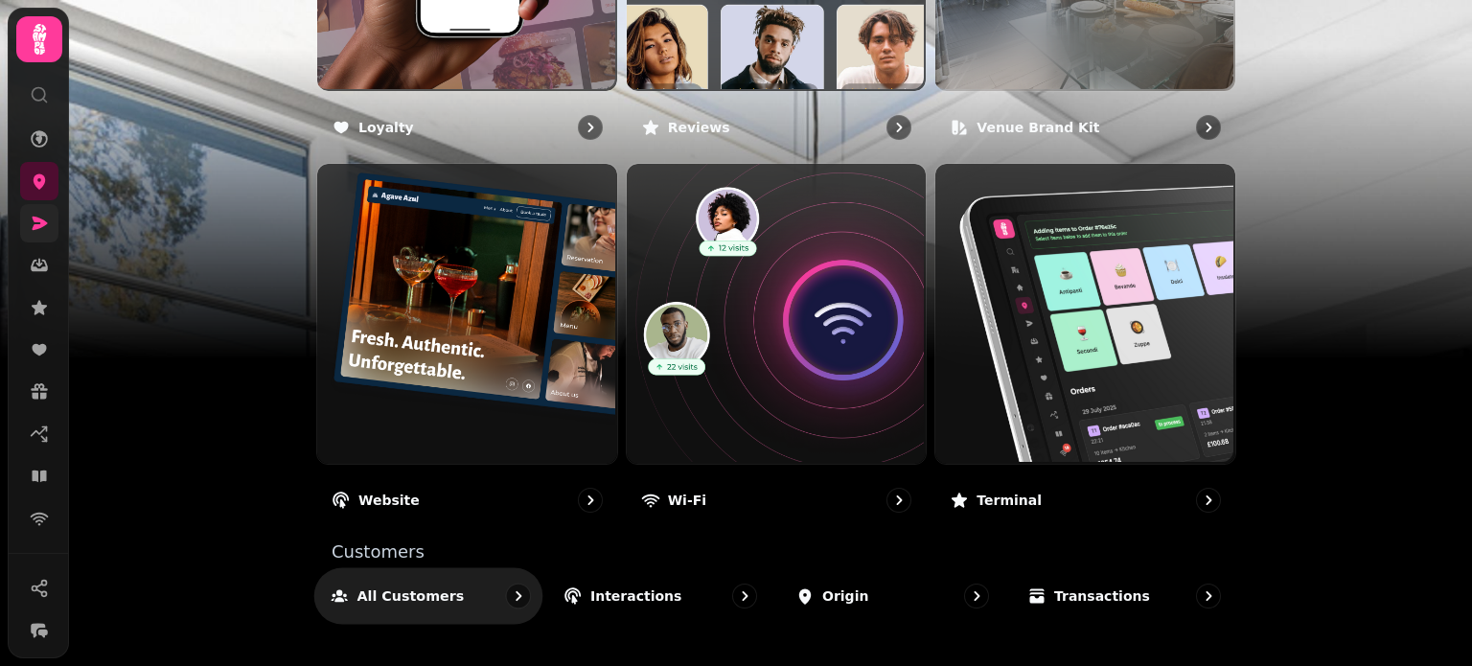
click at [415, 593] on p "All customers" at bounding box center [410, 595] width 107 height 19
select select "**"
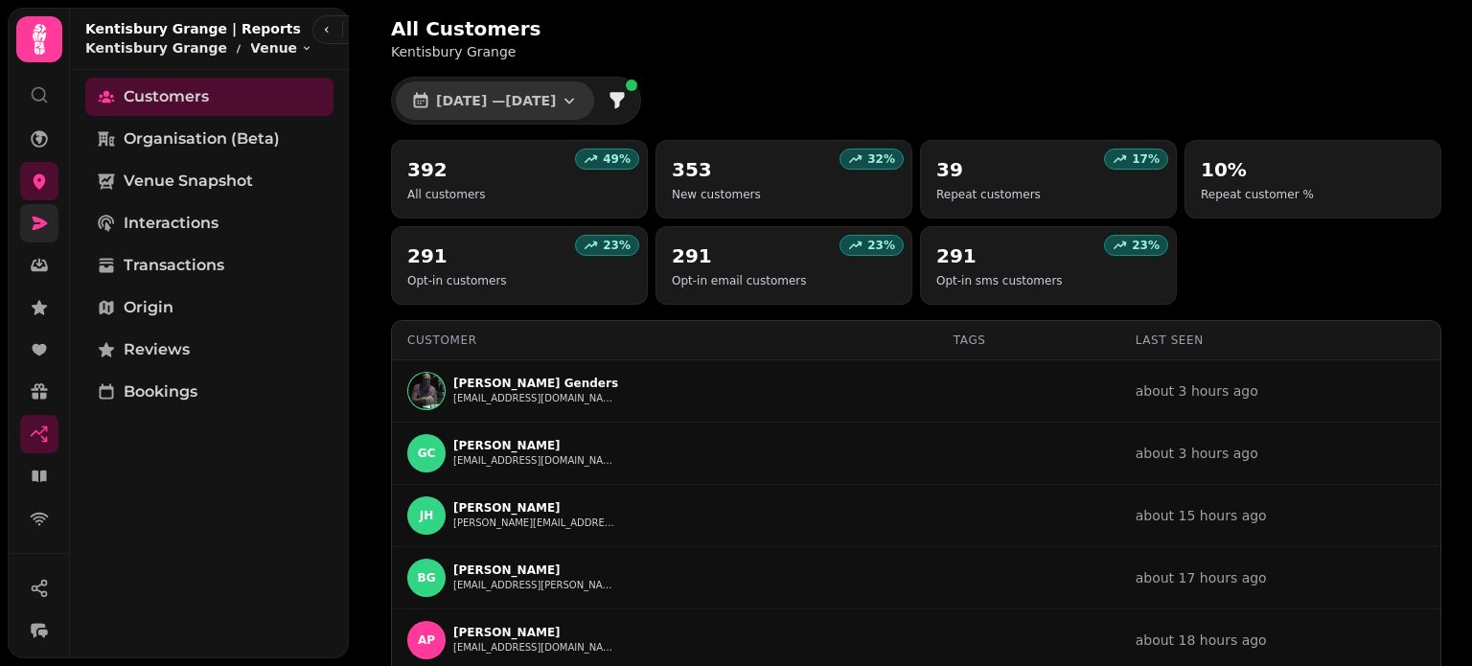
click at [590, 93] on button "[DATE] — [DATE]" at bounding box center [495, 100] width 198 height 38
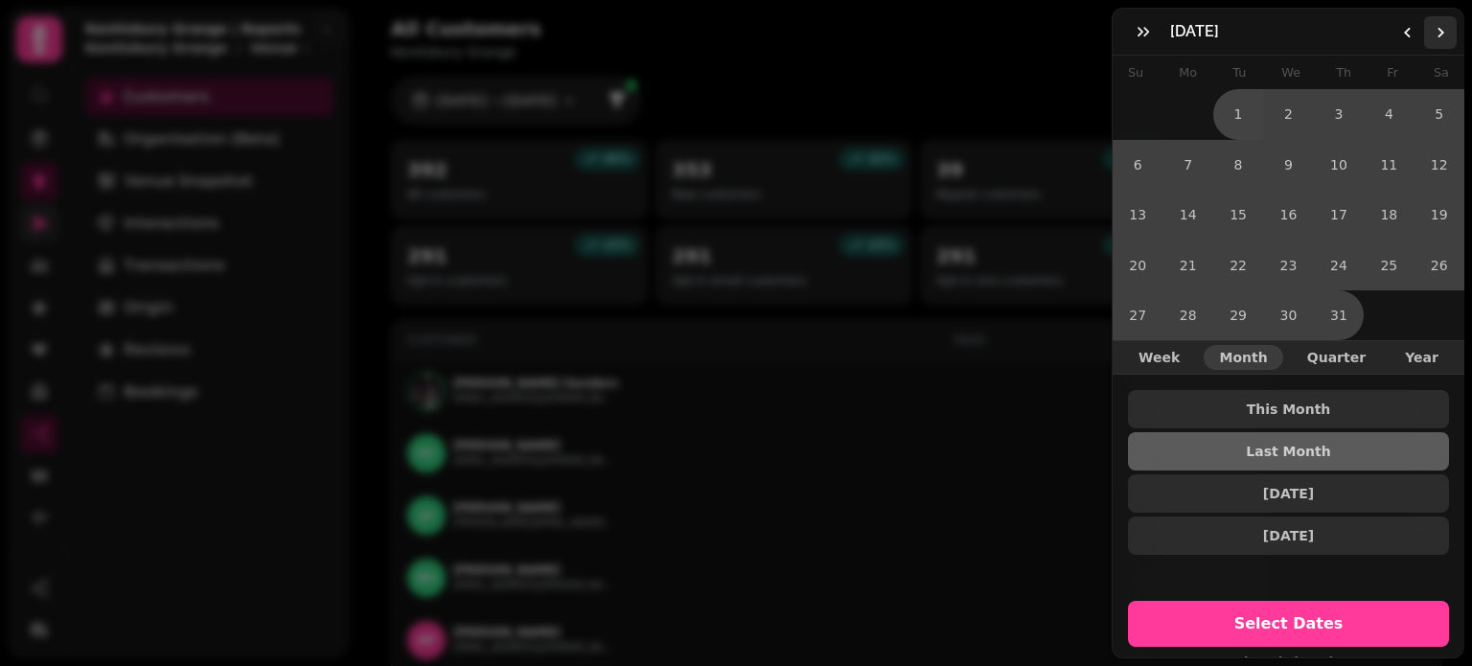
click at [1433, 35] on icon "Go to the Next Month" at bounding box center [1439, 32] width 15 height 15
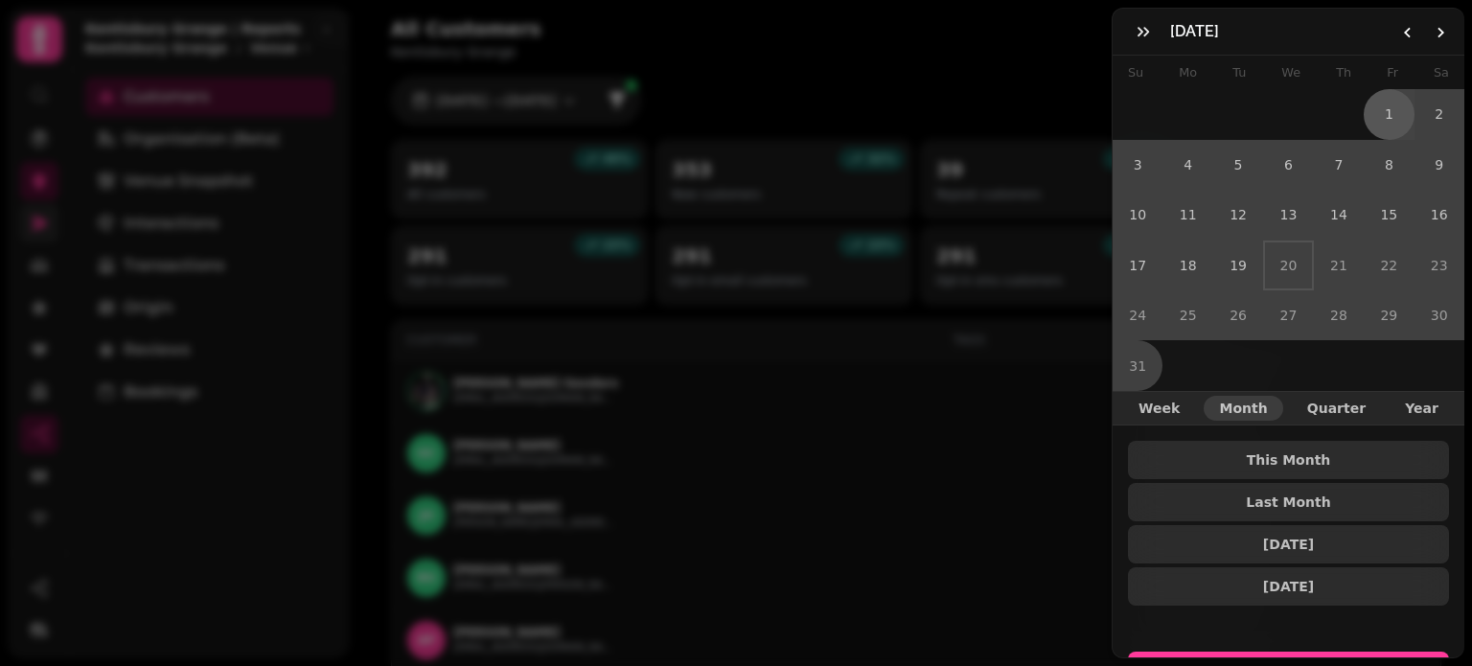
click at [1376, 105] on button "1" at bounding box center [1388, 114] width 50 height 50
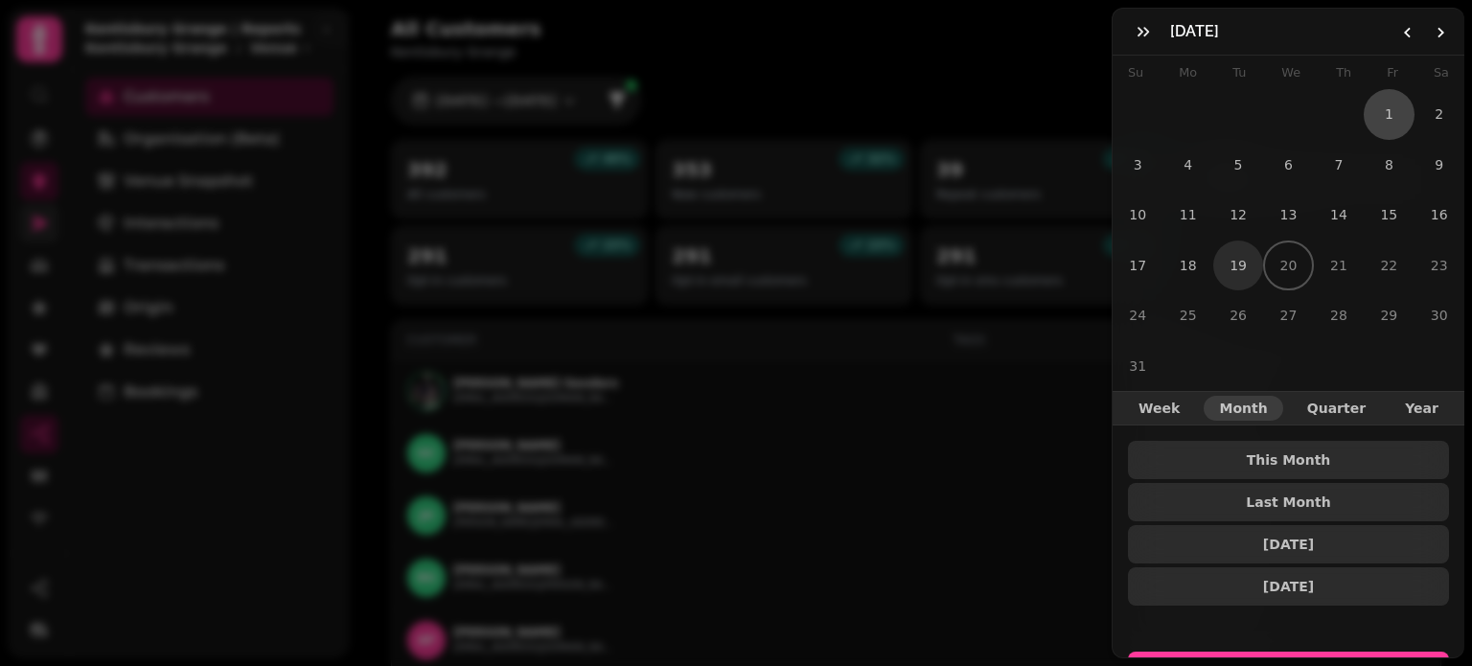
click at [1232, 260] on button "19" at bounding box center [1238, 265] width 50 height 50
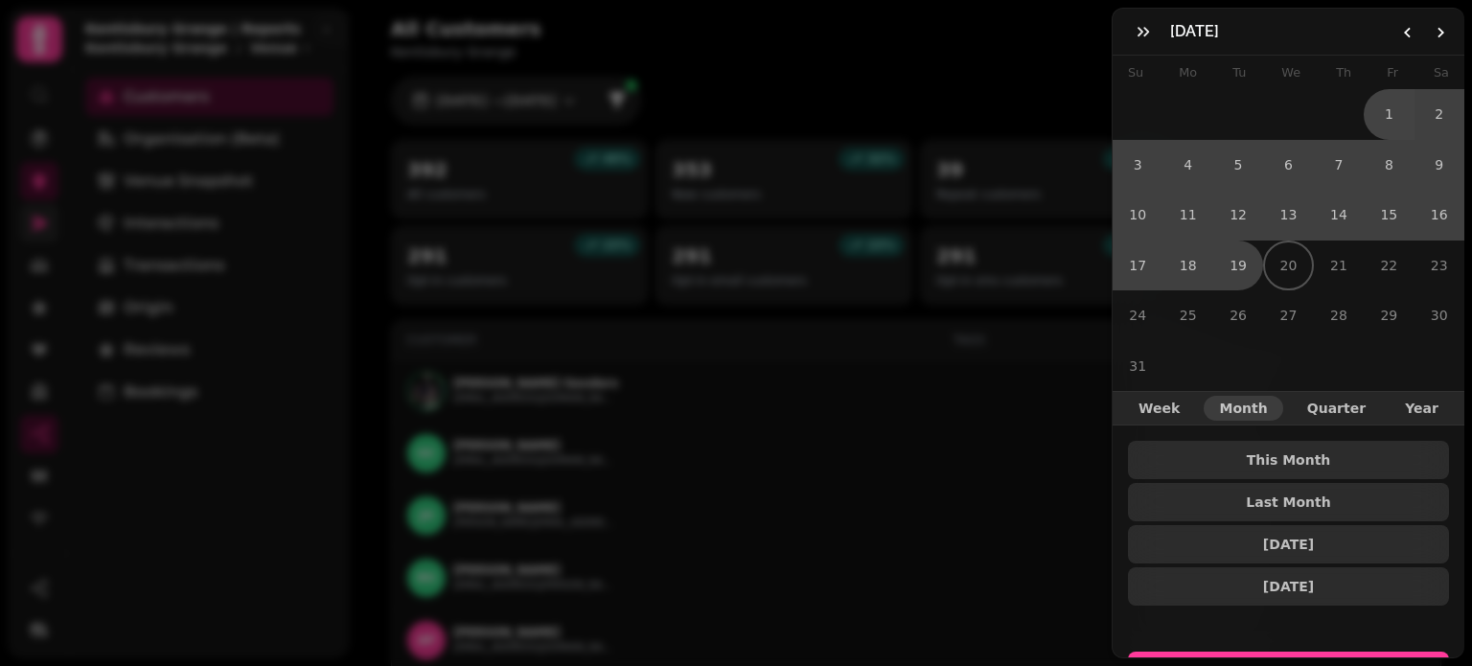
click at [1253, 652] on button "Select Dates" at bounding box center [1288, 675] width 321 height 46
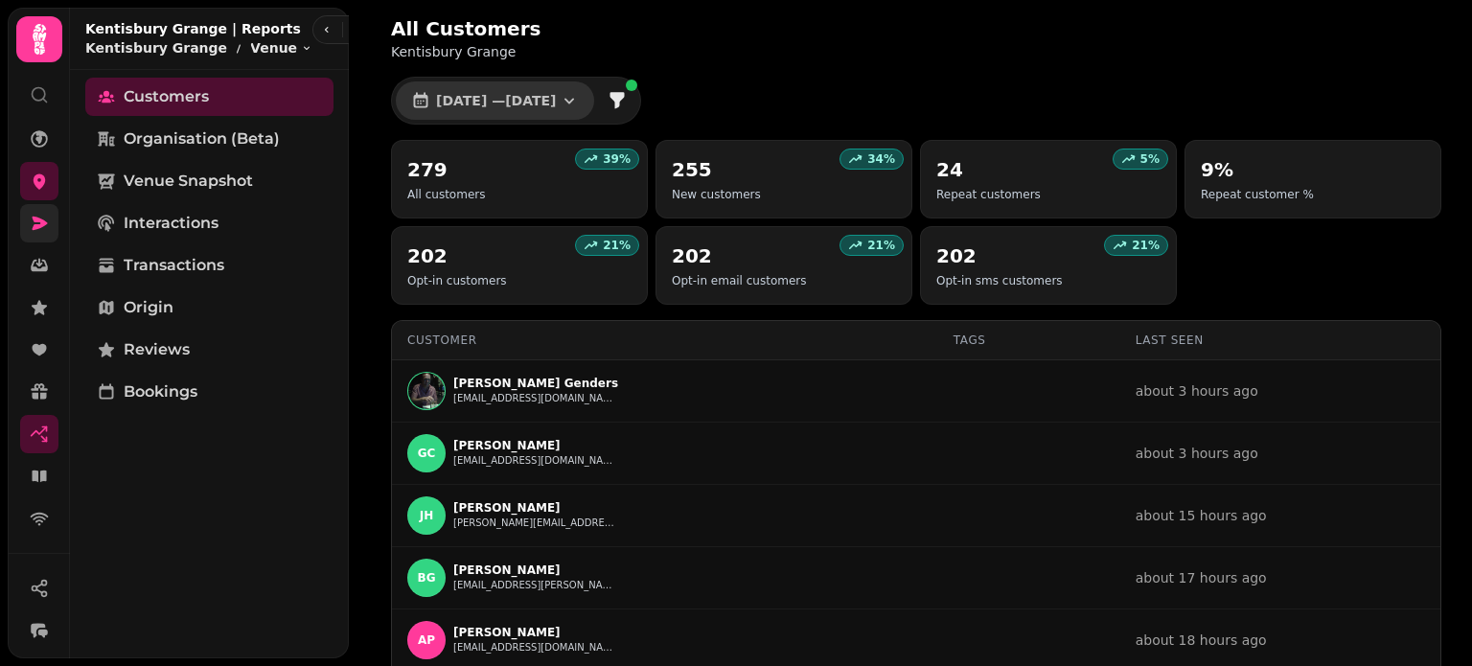
click at [594, 119] on button "[DATE] — [DATE]" at bounding box center [495, 100] width 198 height 38
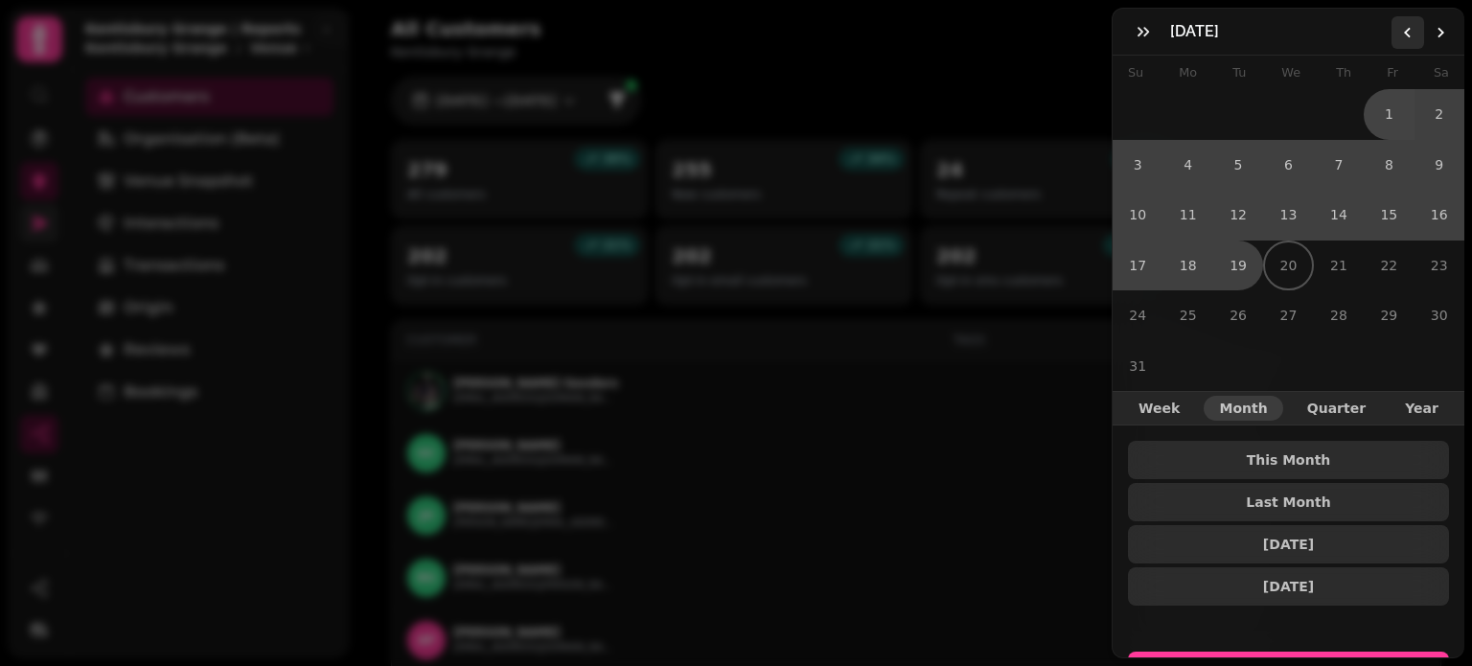
click at [1403, 40] on button "Go to the Previous Month" at bounding box center [1407, 32] width 33 height 33
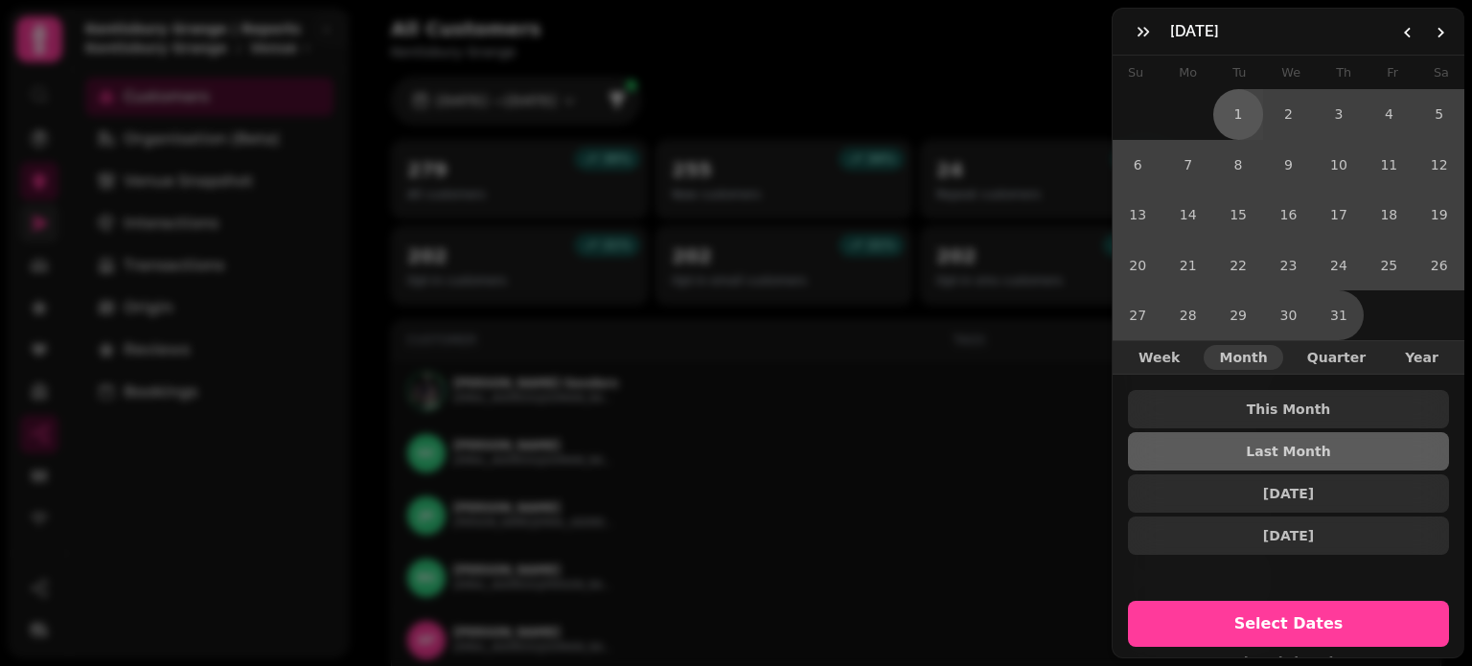
click at [1237, 110] on button "1" at bounding box center [1238, 114] width 50 height 50
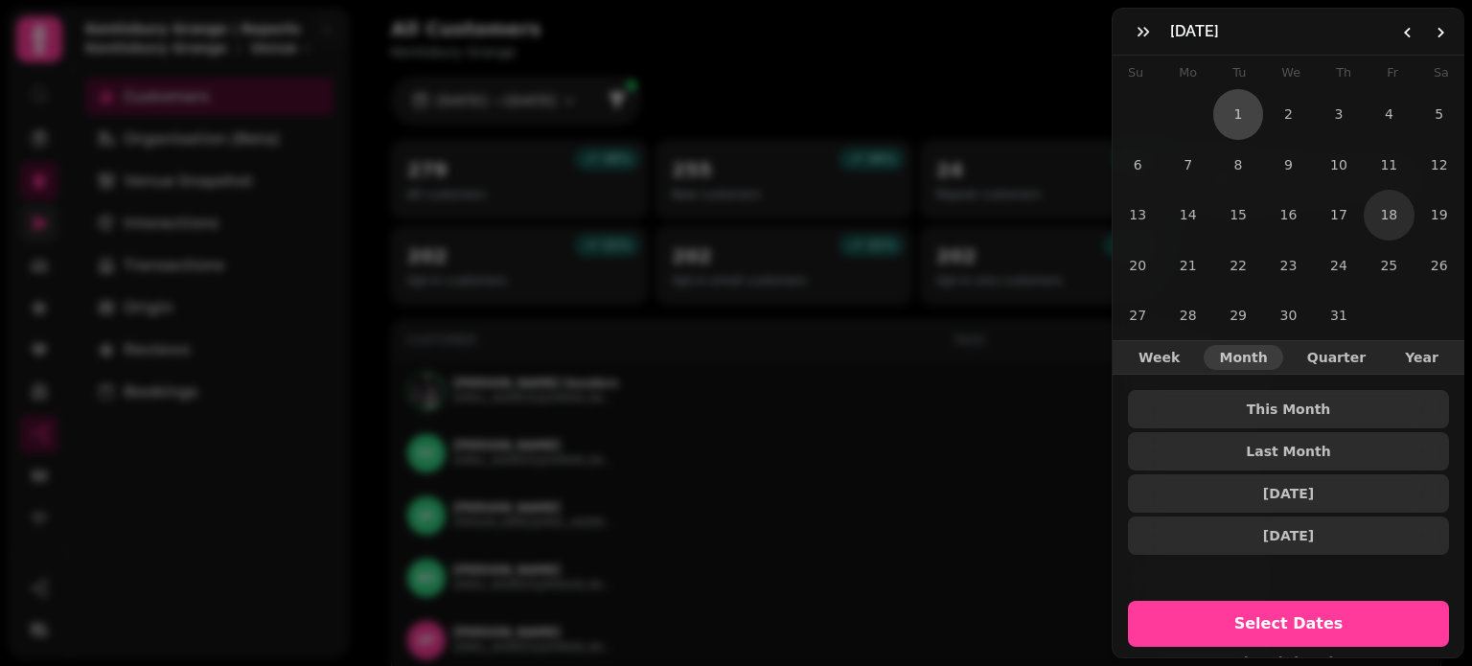
click at [1373, 202] on button "18" at bounding box center [1388, 215] width 50 height 50
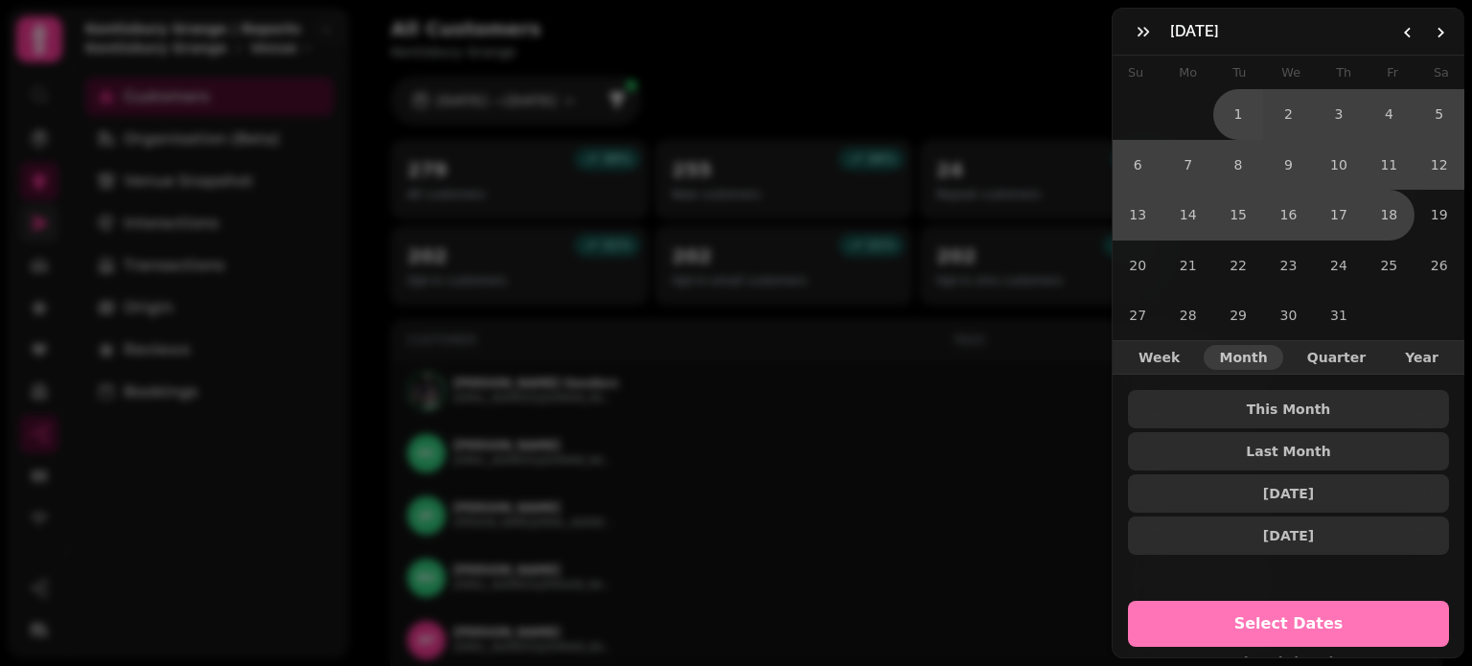
click at [1290, 616] on span "Select Dates" at bounding box center [1288, 623] width 275 height 15
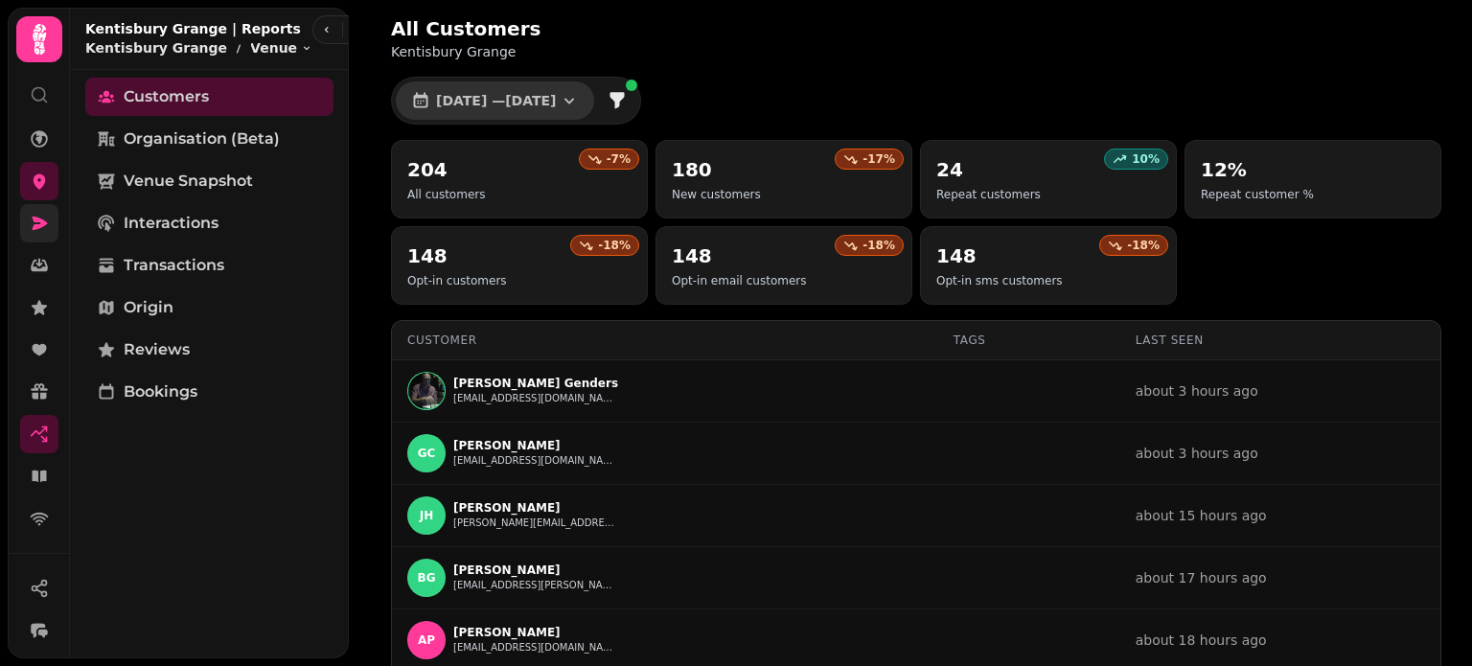
click at [583, 88] on button "[DATE] — [DATE]" at bounding box center [495, 100] width 198 height 38
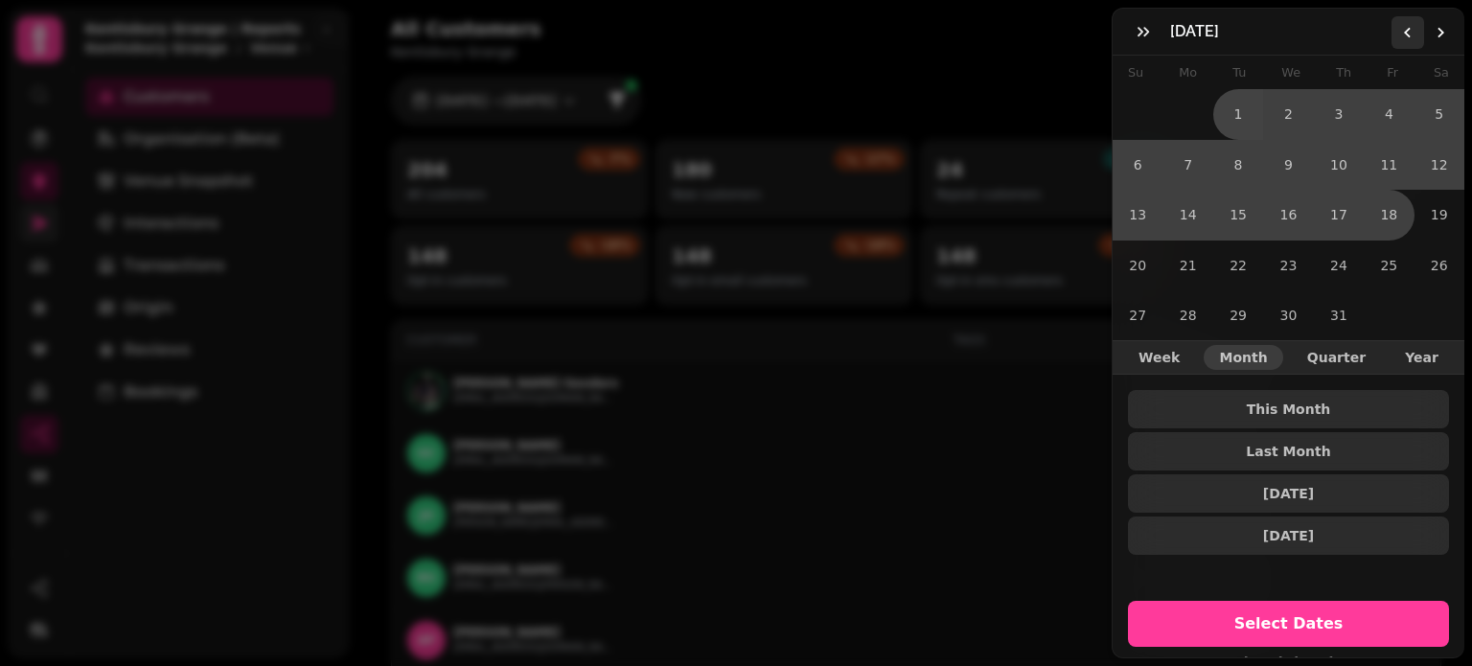
click at [1404, 34] on icon "Go to the Previous Month" at bounding box center [1407, 32] width 15 height 15
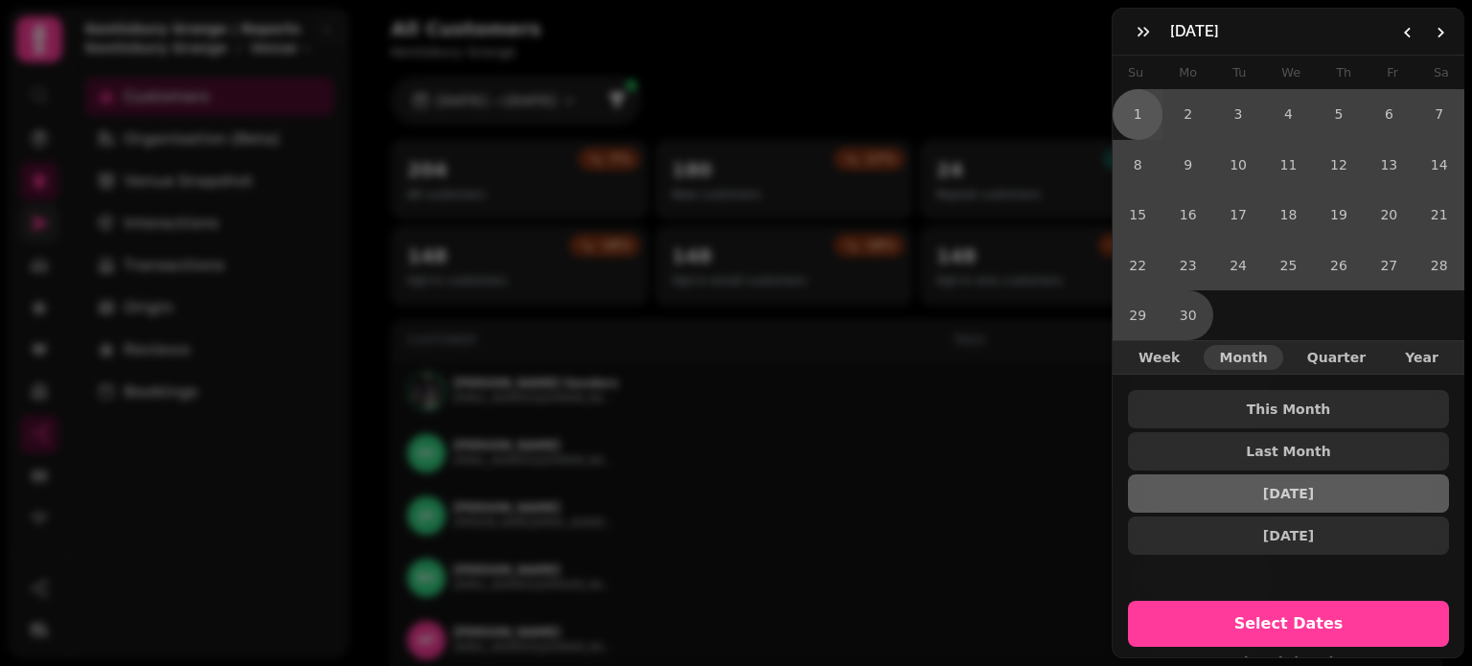
click at [1135, 111] on button "1" at bounding box center [1137, 114] width 50 height 50
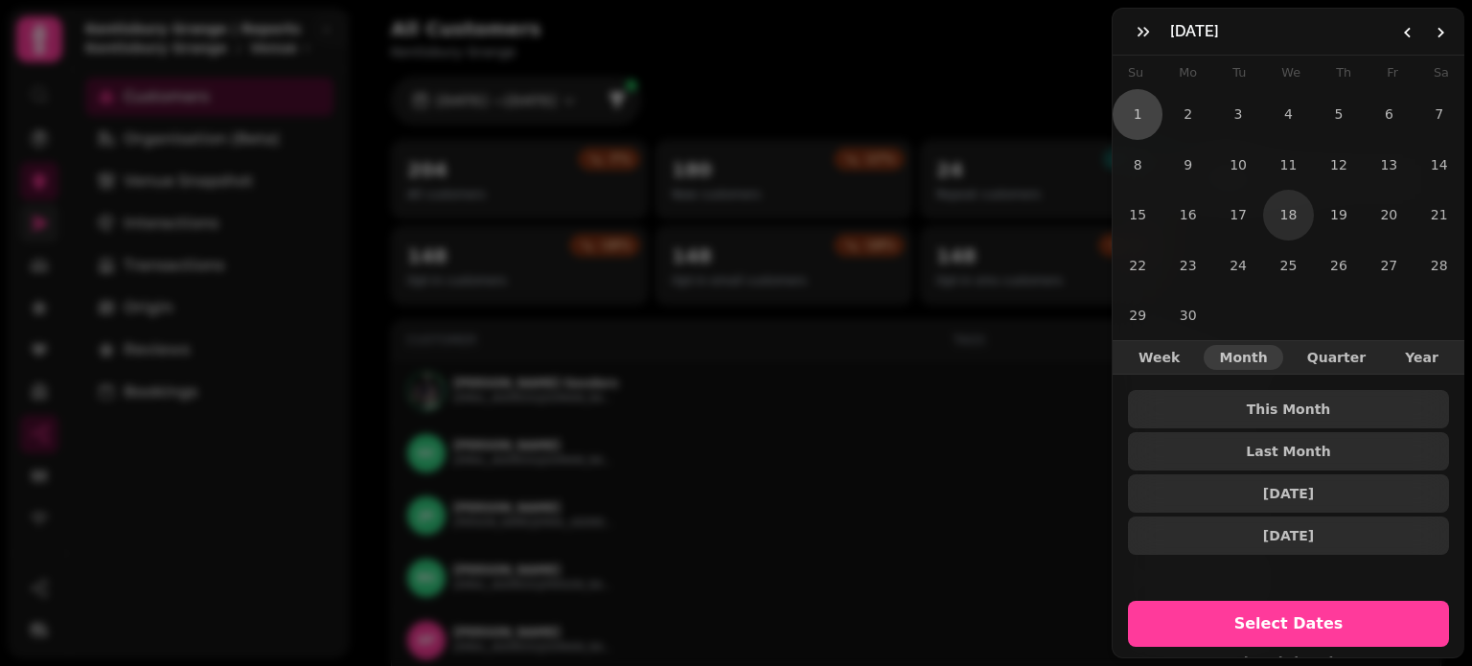
click at [1285, 204] on button "18" at bounding box center [1288, 215] width 50 height 50
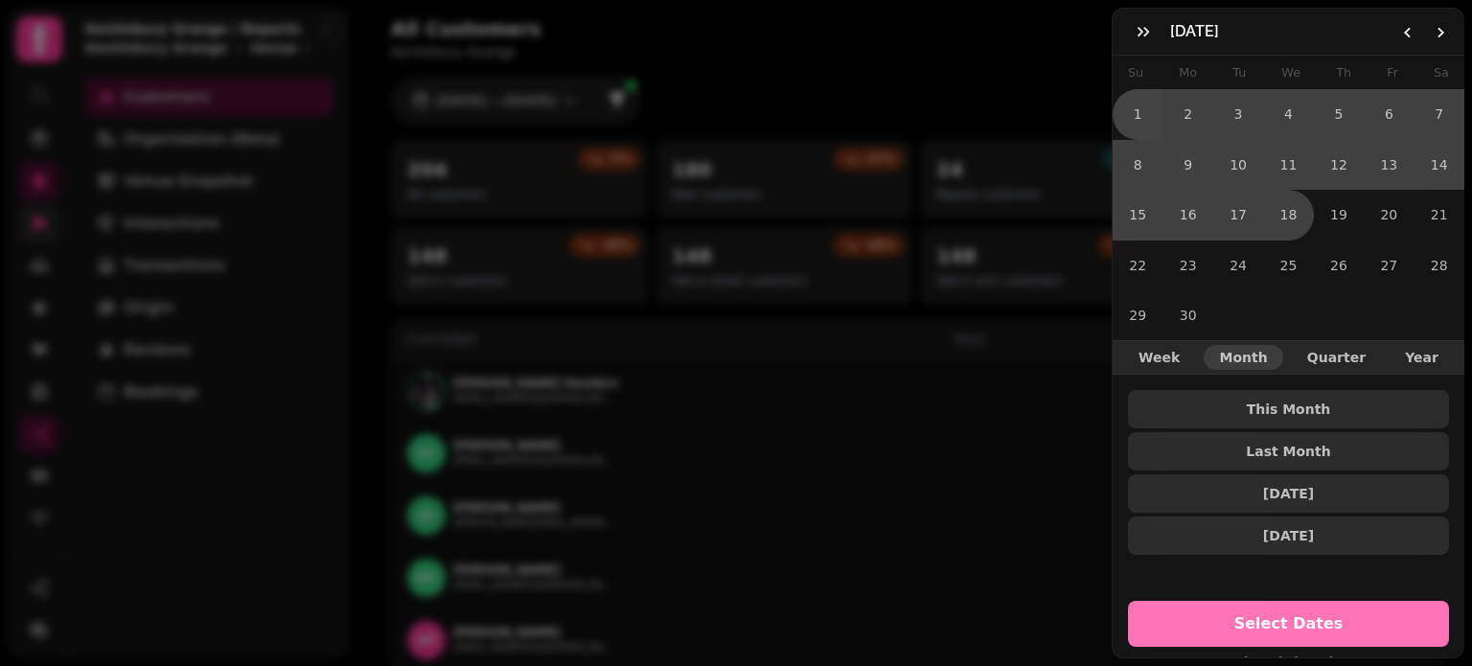
click at [1283, 616] on span "Select Dates" at bounding box center [1288, 623] width 275 height 15
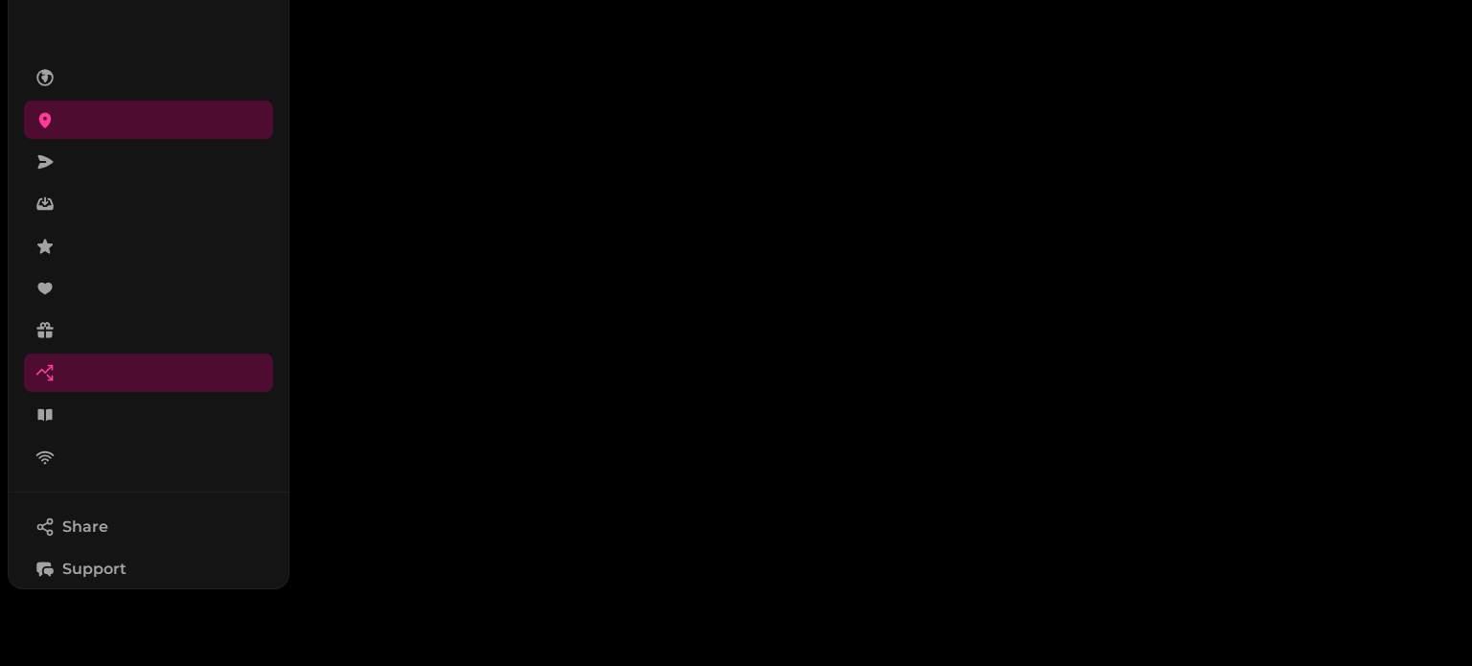
select select "**"
